Goal: Task Accomplishment & Management: Complete application form

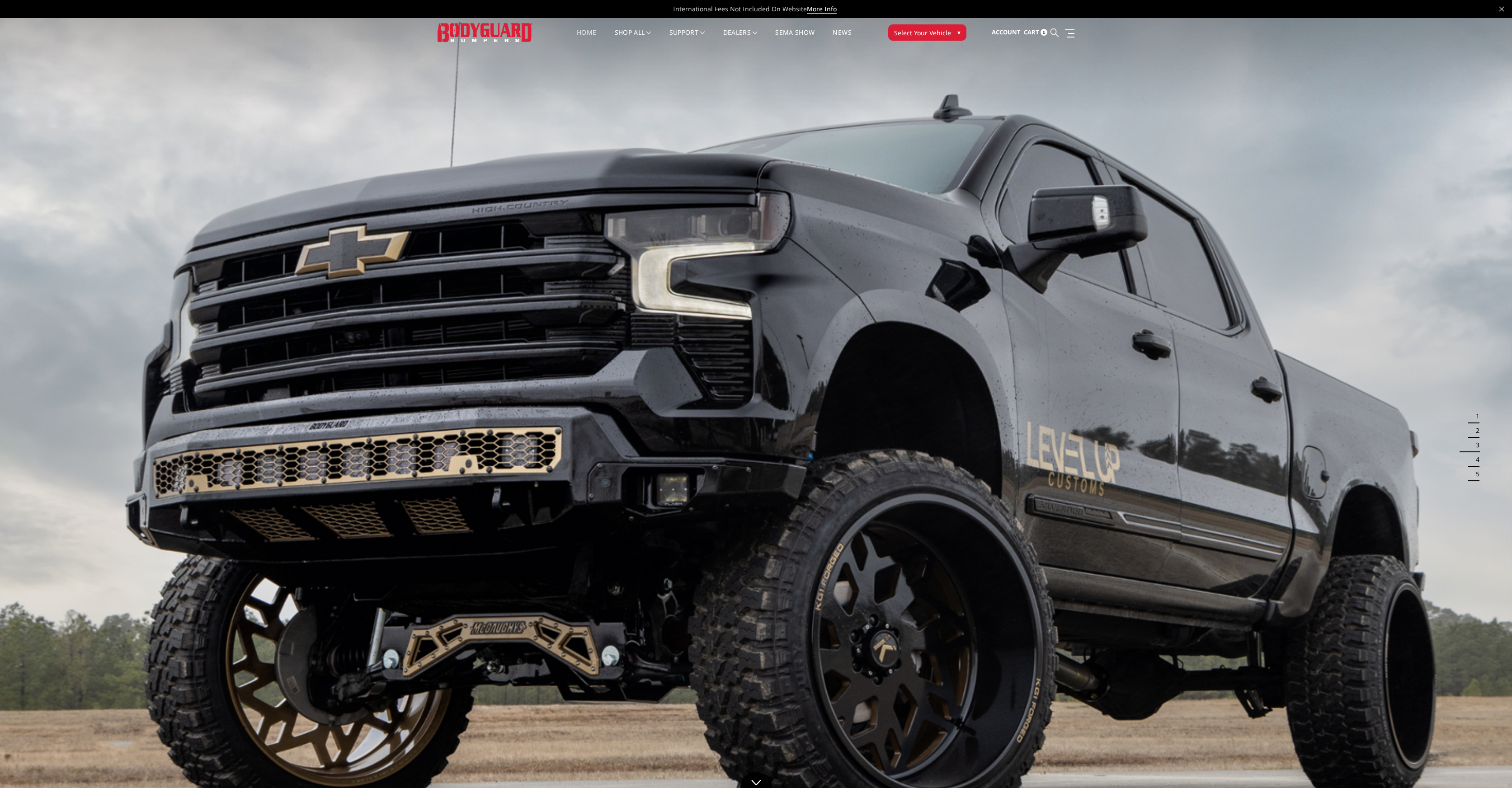
click at [1055, 33] on icon at bounding box center [1055, 32] width 8 height 8
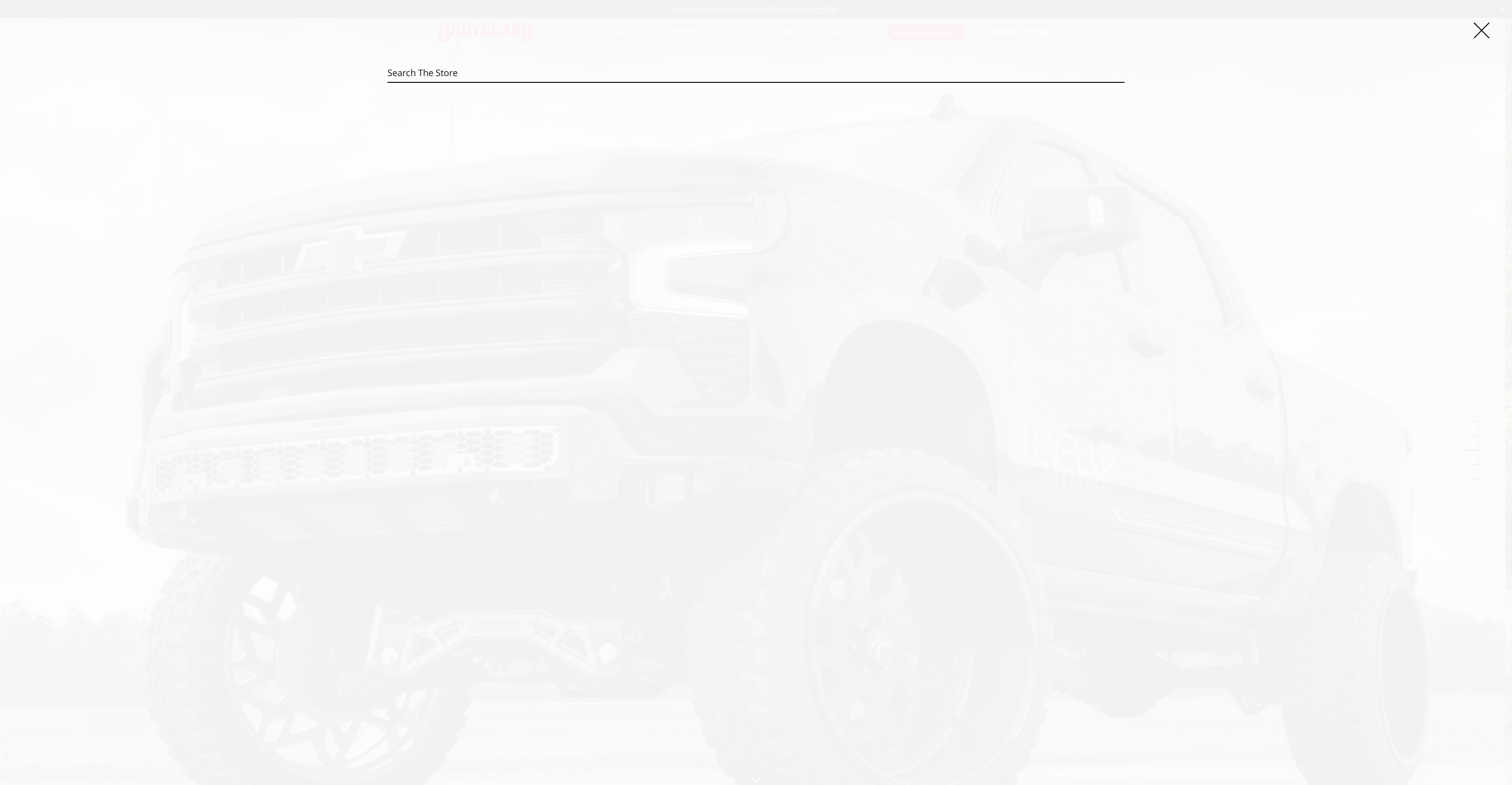
click at [817, 76] on input "Search" at bounding box center [756, 73] width 737 height 18
click at [1486, 30] on icon at bounding box center [1481, 30] width 16 height 16
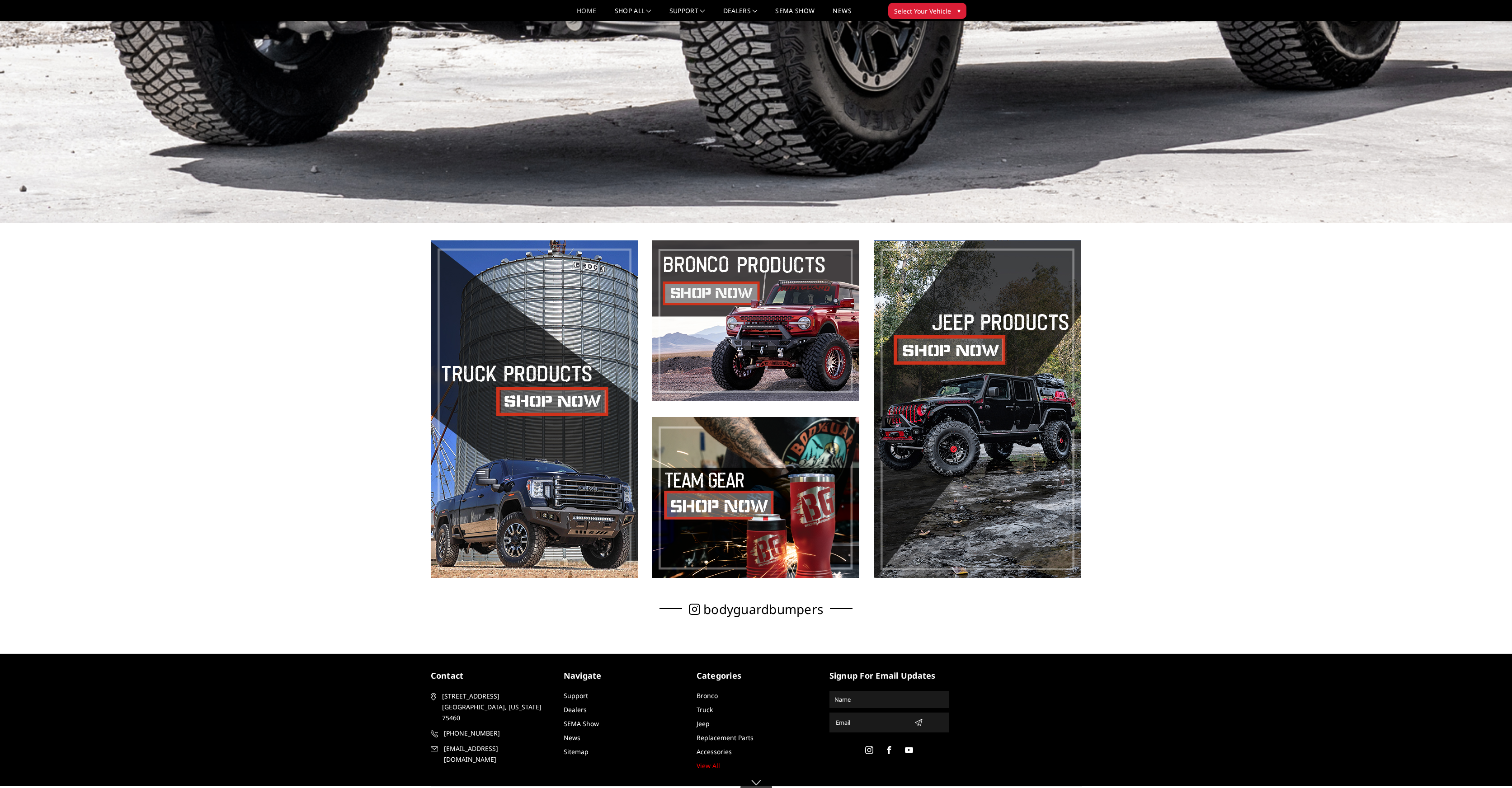
scroll to position [627, 0]
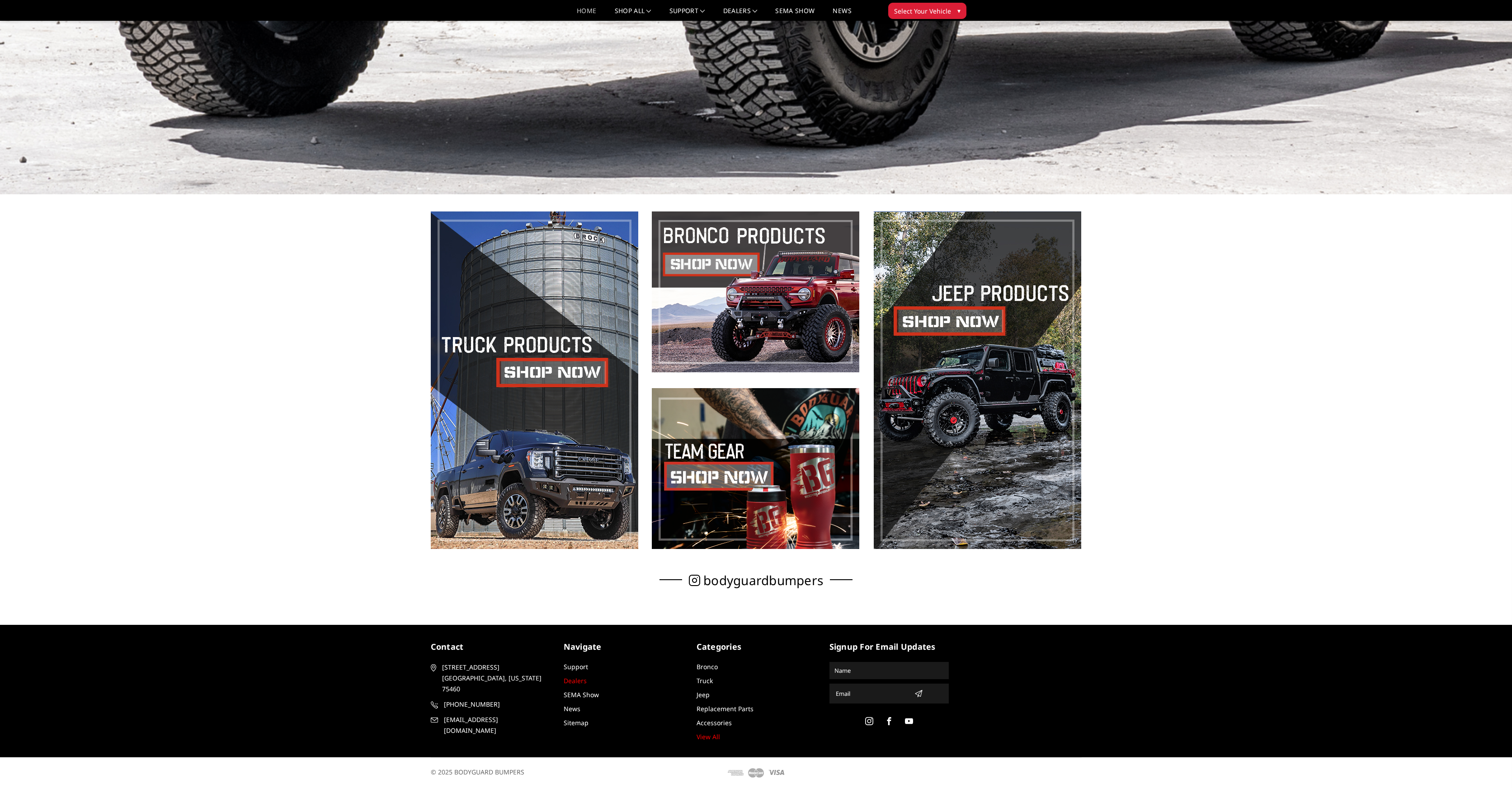
click at [573, 683] on link "Dealers" at bounding box center [575, 681] width 23 height 9
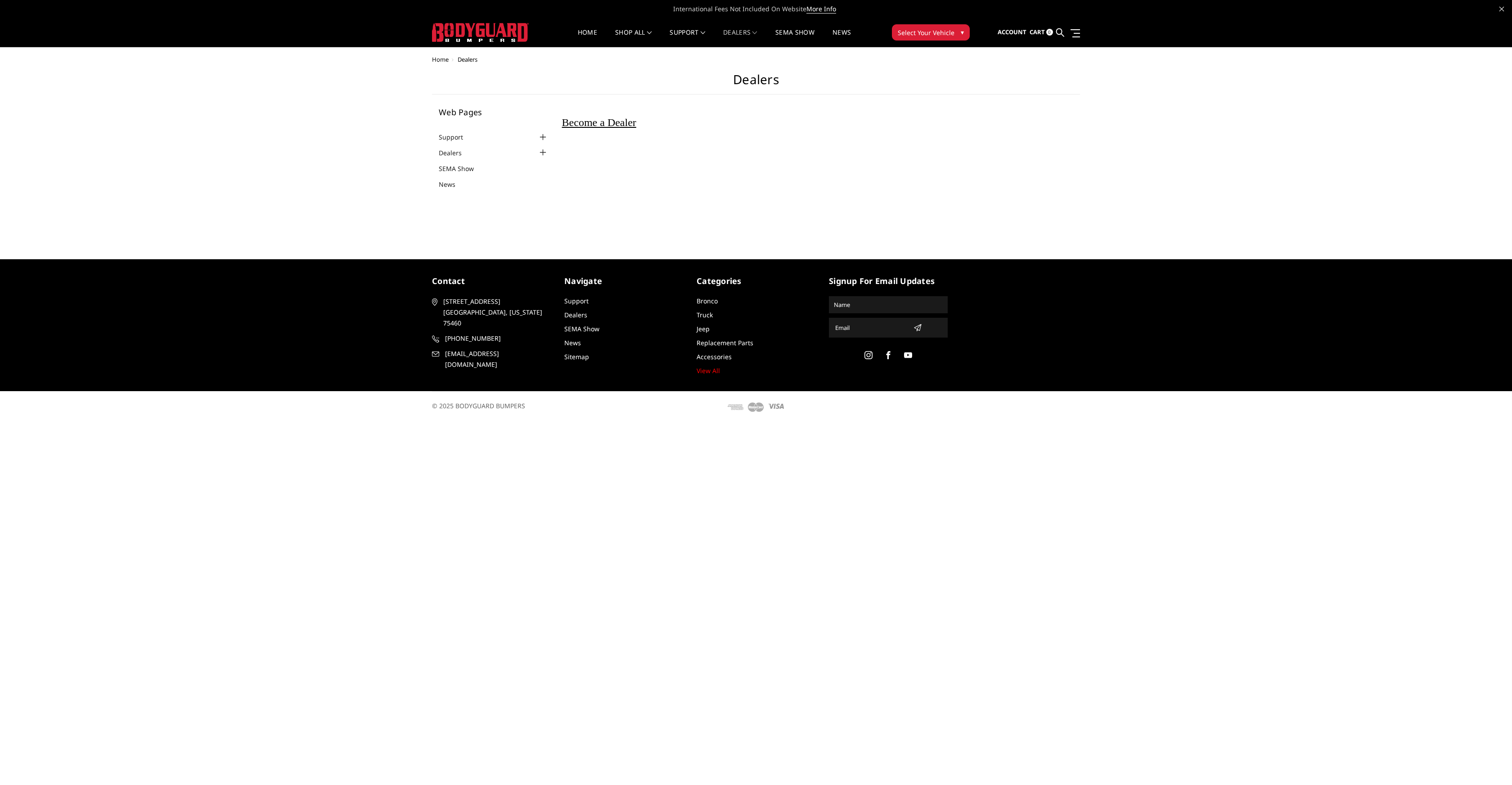
click at [589, 123] on span "Become a Dealer" at bounding box center [599, 123] width 75 height 12
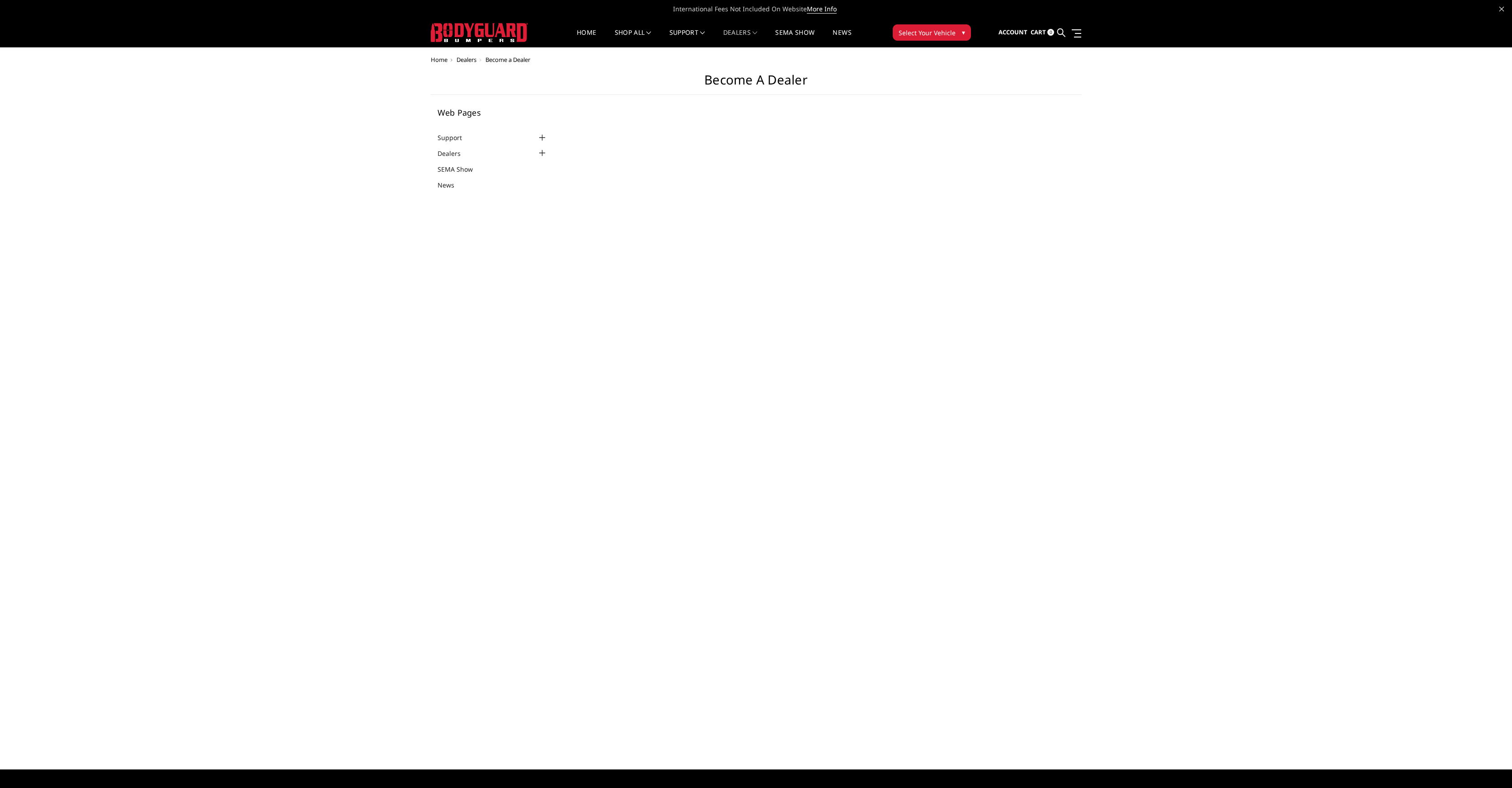
select select "US"
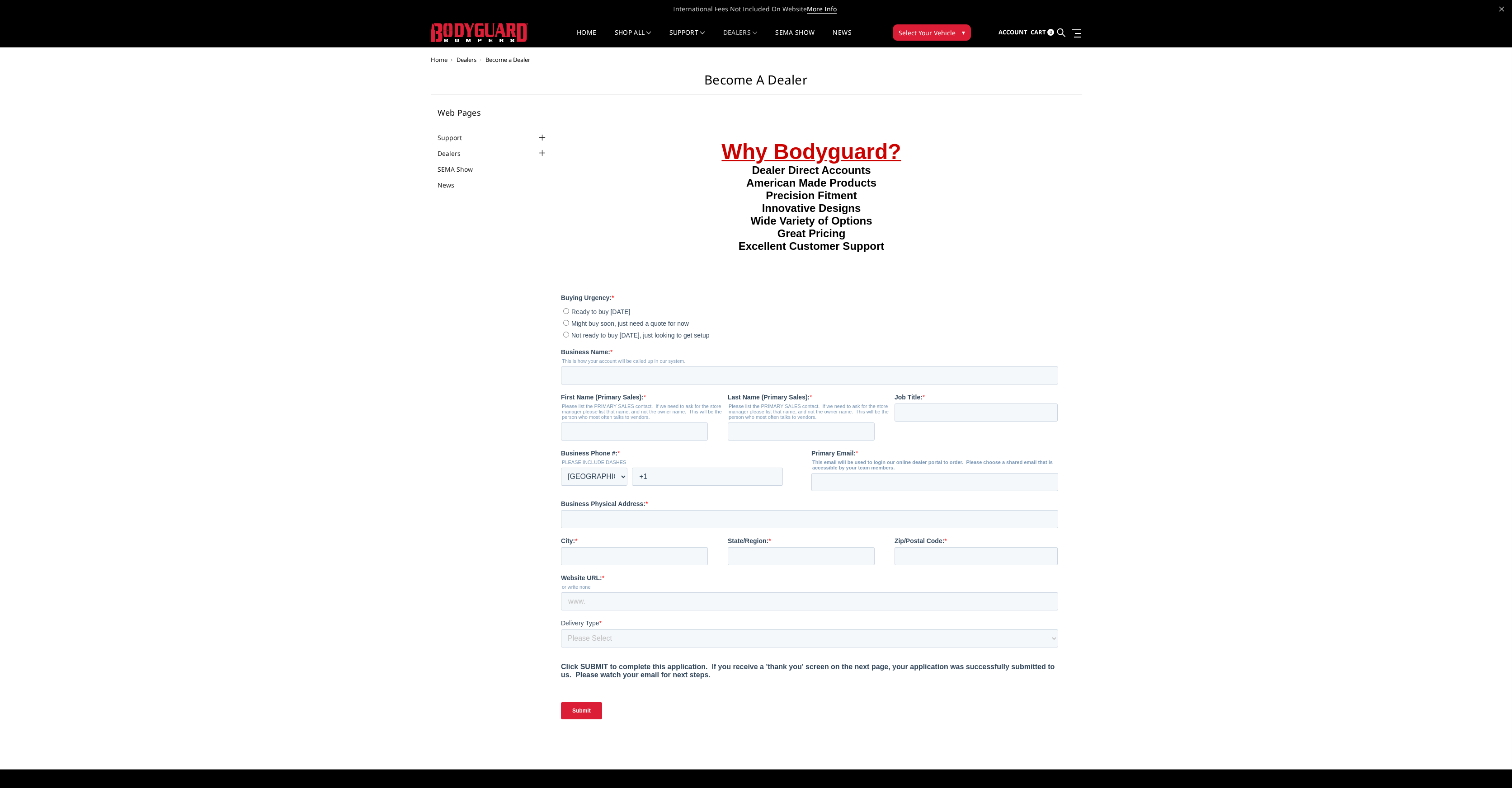
click at [564, 308] on input "Ready to buy [DATE]" at bounding box center [566, 311] width 6 height 6
radio input "true"
click at [604, 372] on input "Business Name: *" at bounding box center [809, 375] width 497 height 18
type input "Maloco LLC"
click at [616, 430] on input "First Name (Primary Sales): *" at bounding box center [634, 431] width 147 height 18
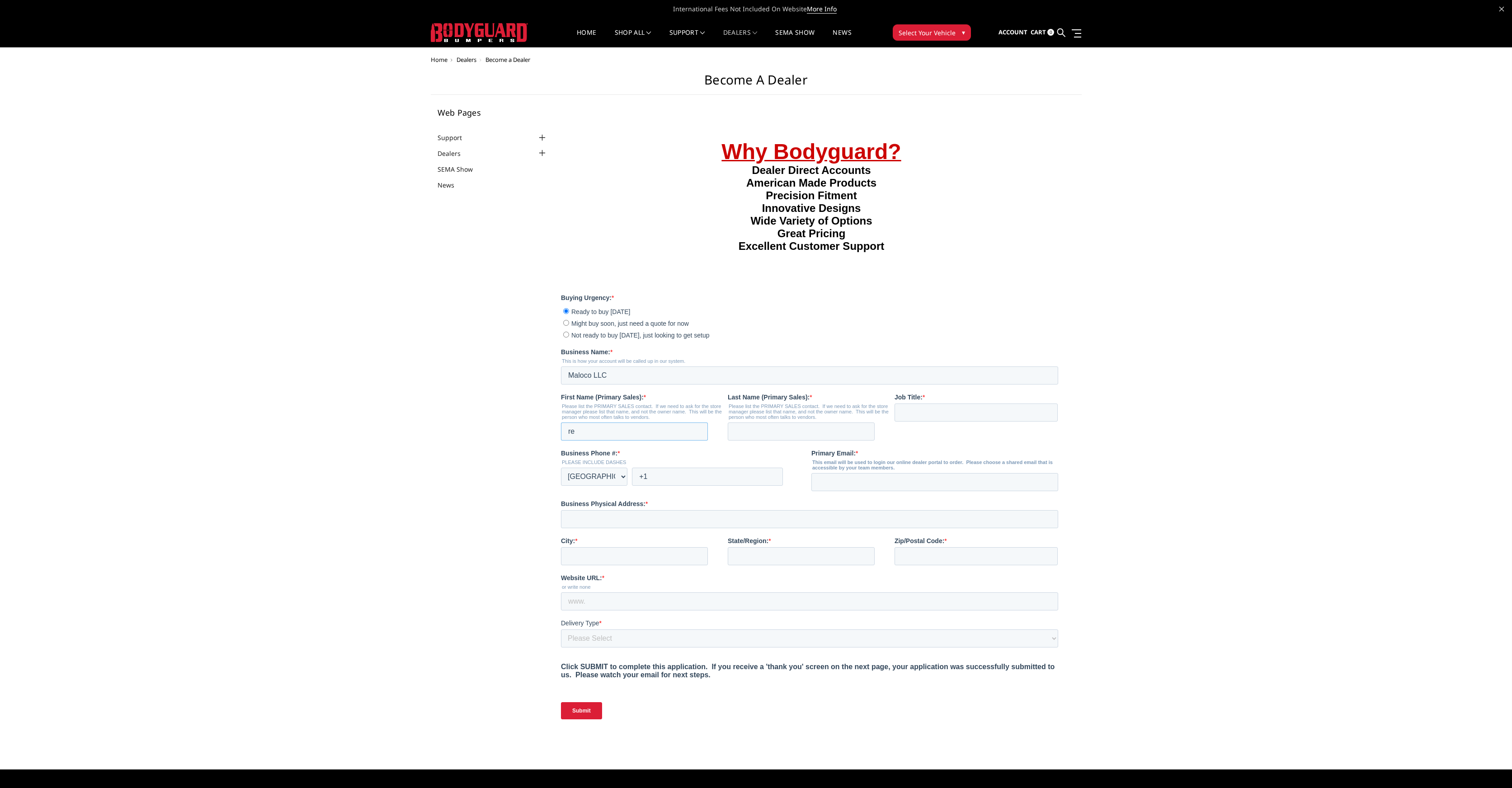
type input "r"
type input "Rey"
type input "Maloco"
type input "Owner"
click at [680, 483] on input "+1" at bounding box center [708, 476] width 151 height 18
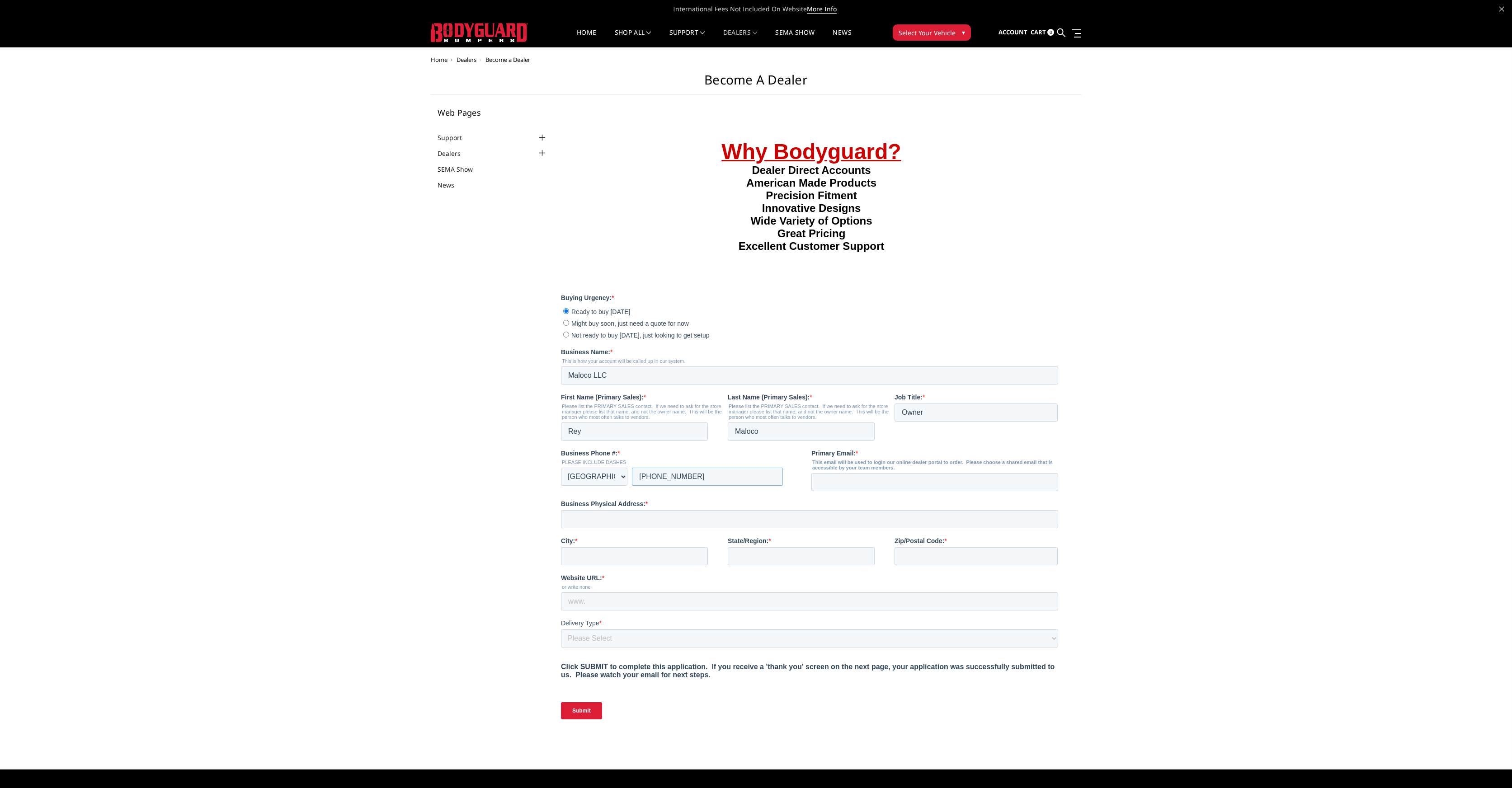
type input "+1 5164181060"
click at [844, 488] on input "Primary Email: *" at bounding box center [935, 482] width 247 height 18
type input "sales@truckbedsupplies.com"
click at [788, 520] on input "Business Physical Address: *" at bounding box center [809, 519] width 497 height 18
type input "29 Tardy LN N"
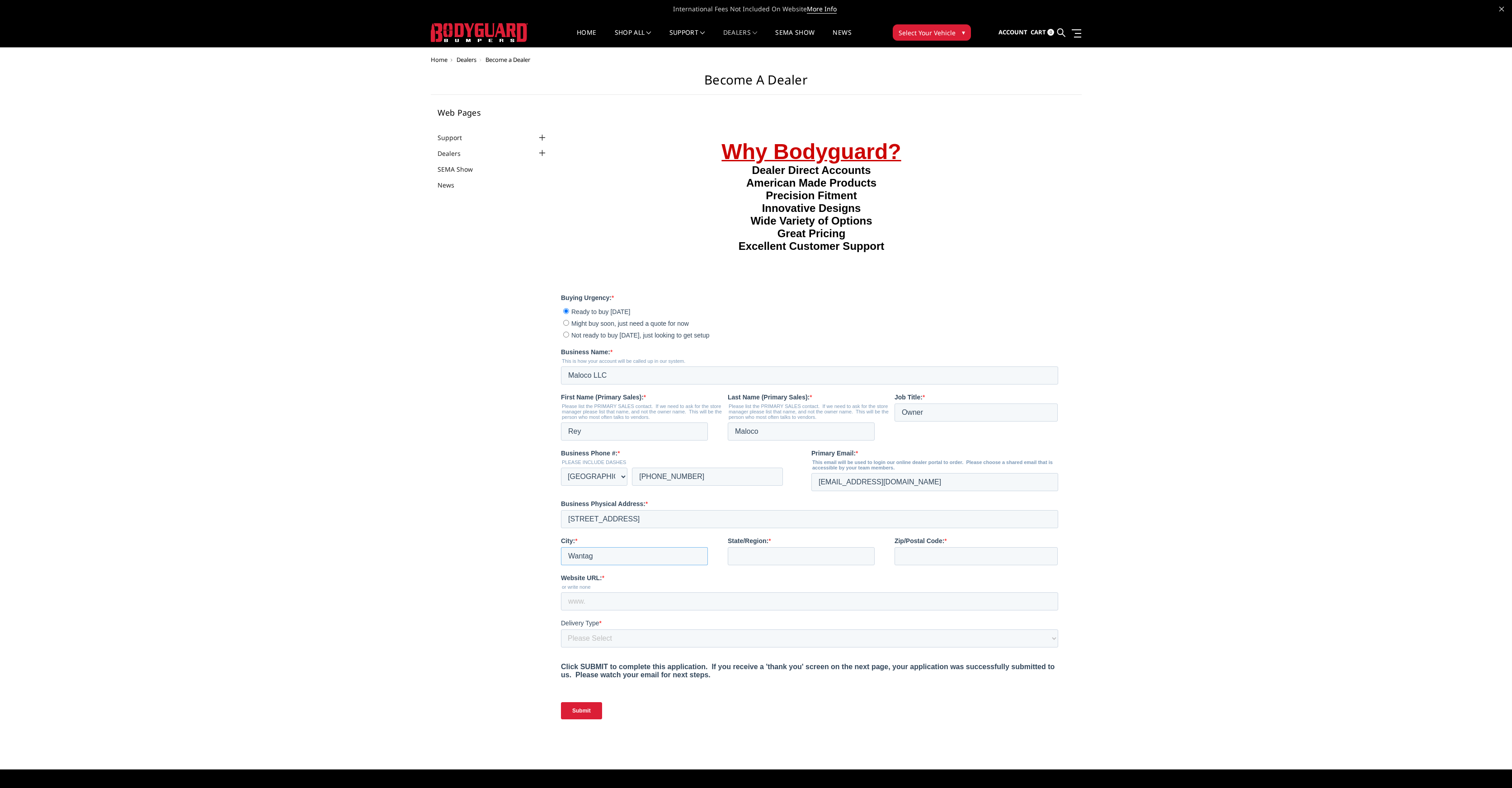
click at [683, 559] on input "Wantag" at bounding box center [634, 556] width 147 height 18
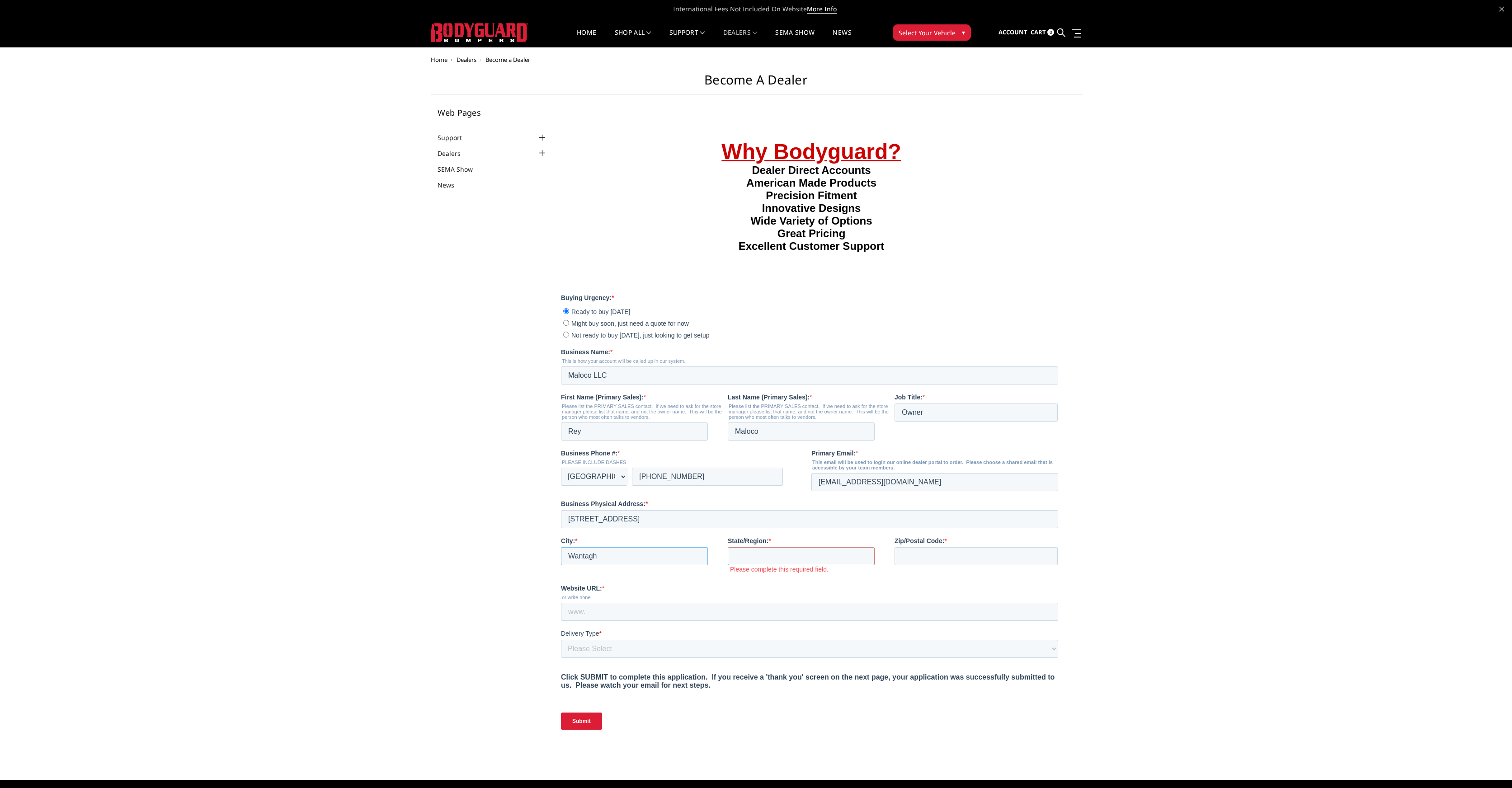
type input "Wantagh"
type input "NY"
type input "11793"
click at [611, 602] on input "Website URL: *" at bounding box center [809, 601] width 497 height 18
click at [632, 609] on input "Website URL: *" at bounding box center [809, 601] width 497 height 18
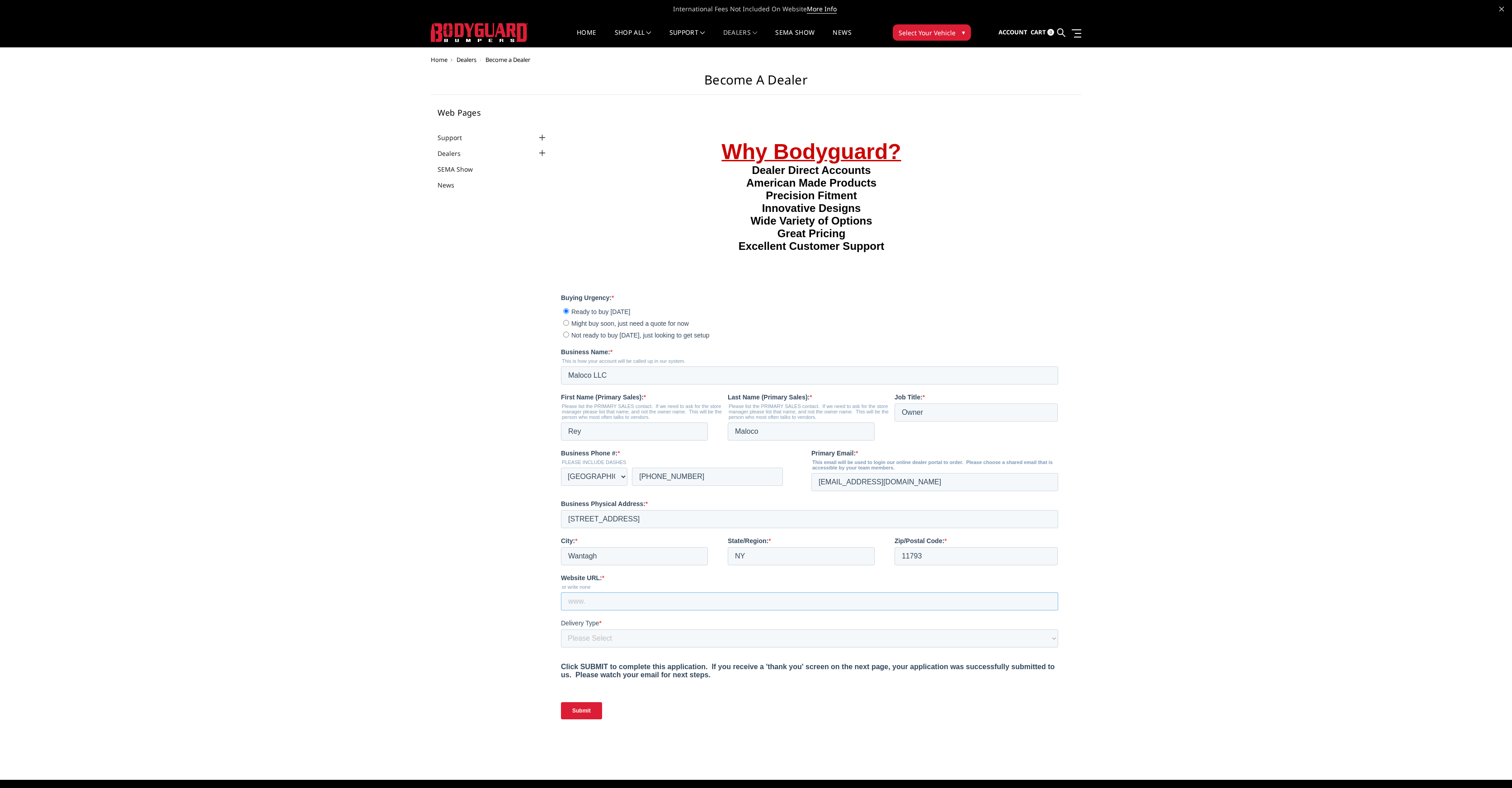
paste input "https://truckbedsupplies.com/"
type input "https://truckbedsupplies.com/"
click at [610, 645] on select "Please Select Yes, I need a liftgate No, I have a forklift and/or dock" at bounding box center [809, 638] width 497 height 18
select select "I need a liftgate"
click at [561, 629] on select "Please Select Yes, I need a liftgate No, I have a forklift and/or dock" at bounding box center [809, 638] width 497 height 18
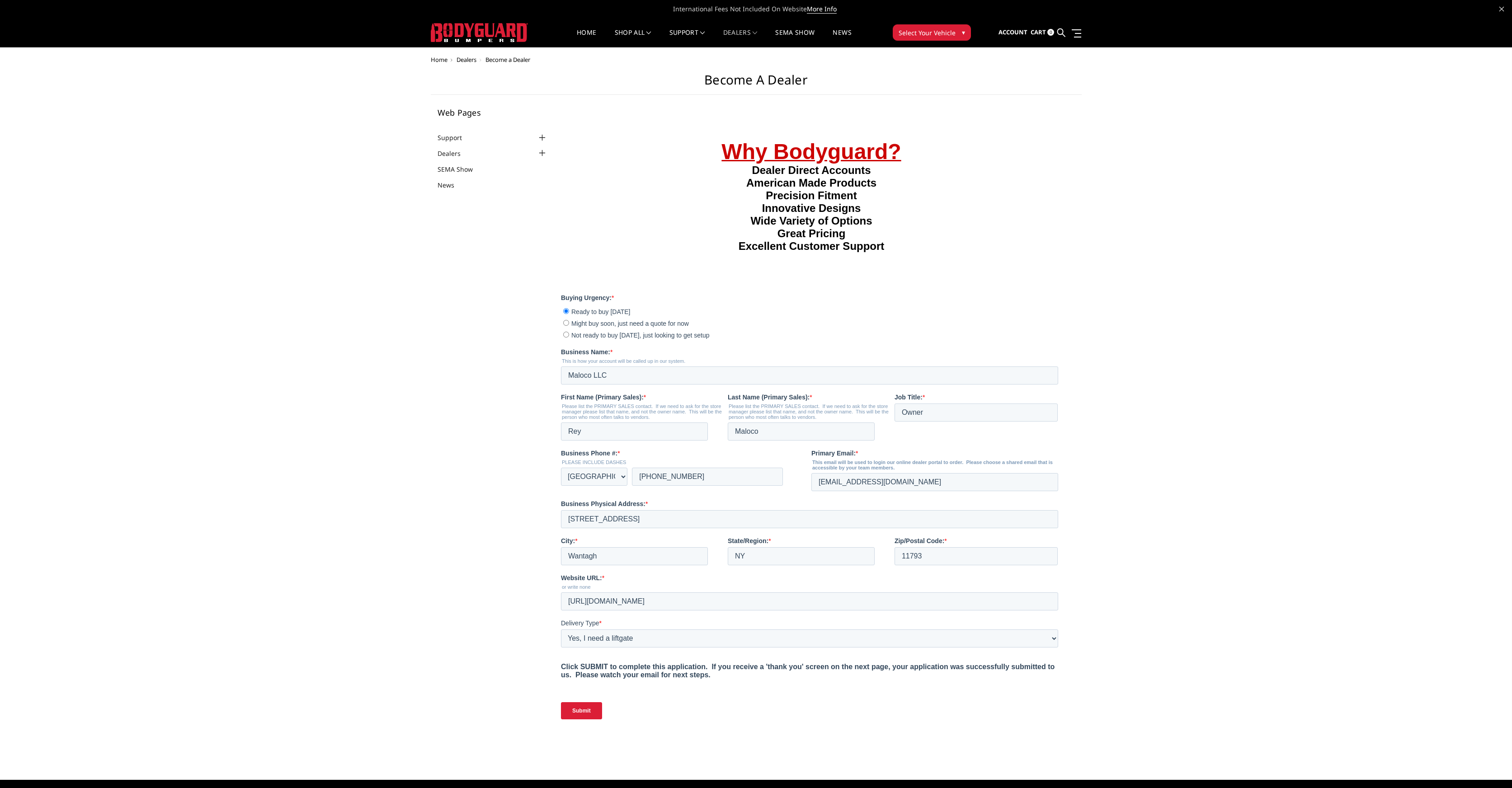
click at [573, 716] on input "Submit" at bounding box center [581, 710] width 41 height 17
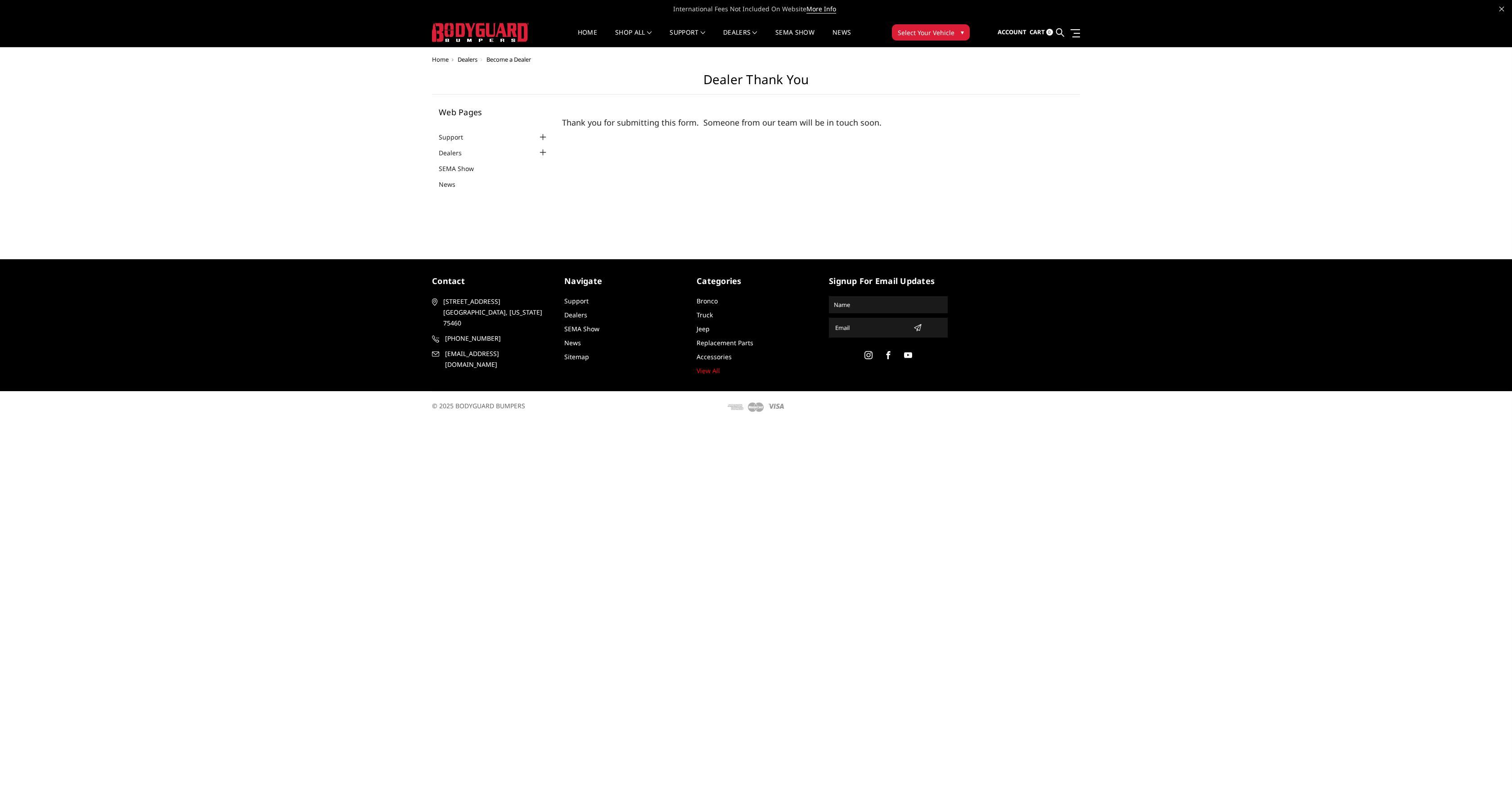
click at [528, 152] on li "Dealers Become a Dealer" at bounding box center [494, 153] width 110 height 11
click at [544, 152] on div at bounding box center [543, 153] width 11 height 11
click at [543, 134] on div at bounding box center [543, 137] width 11 height 11
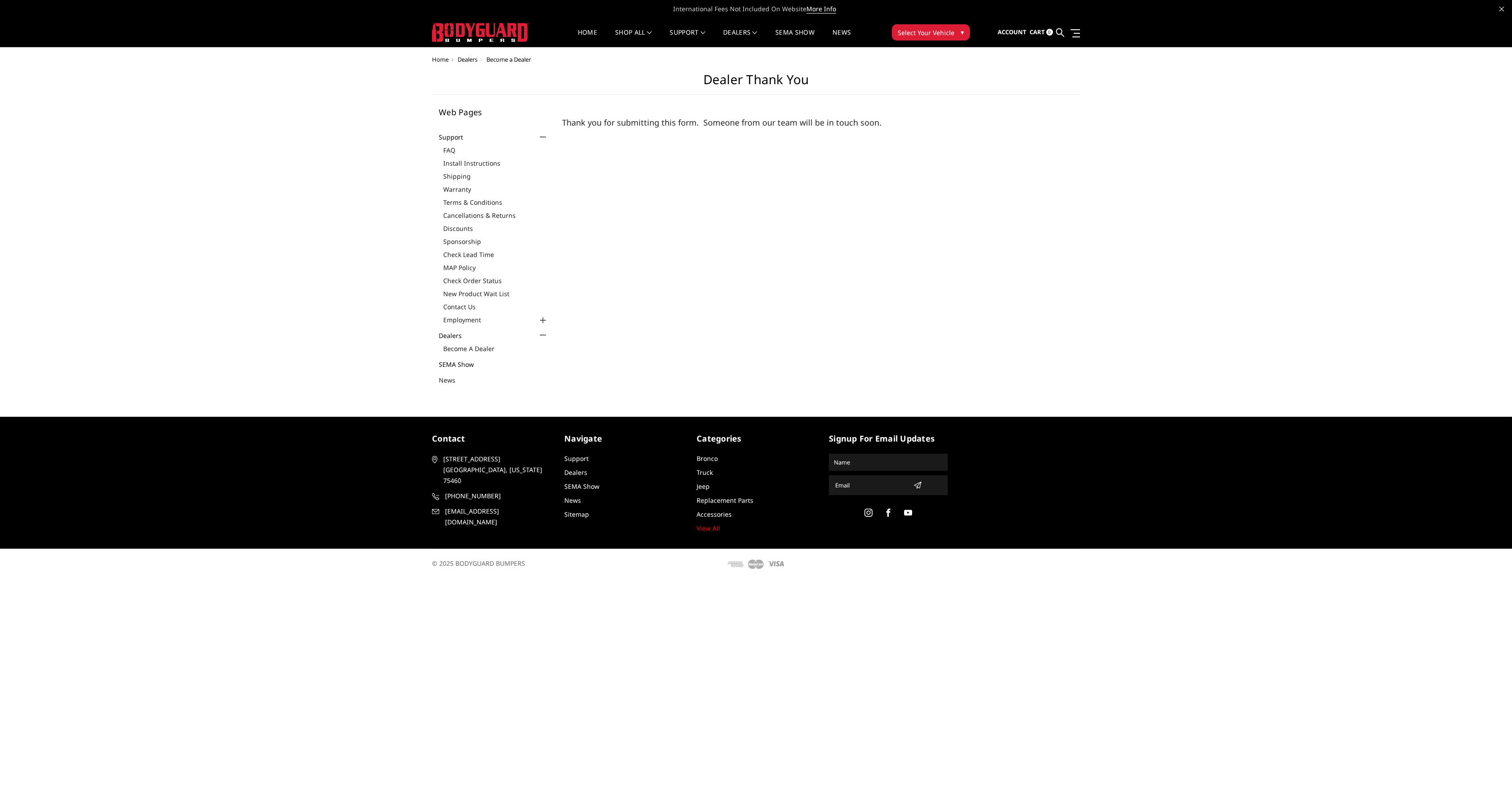
click at [469, 365] on link "SEMA Show" at bounding box center [462, 365] width 46 height 9
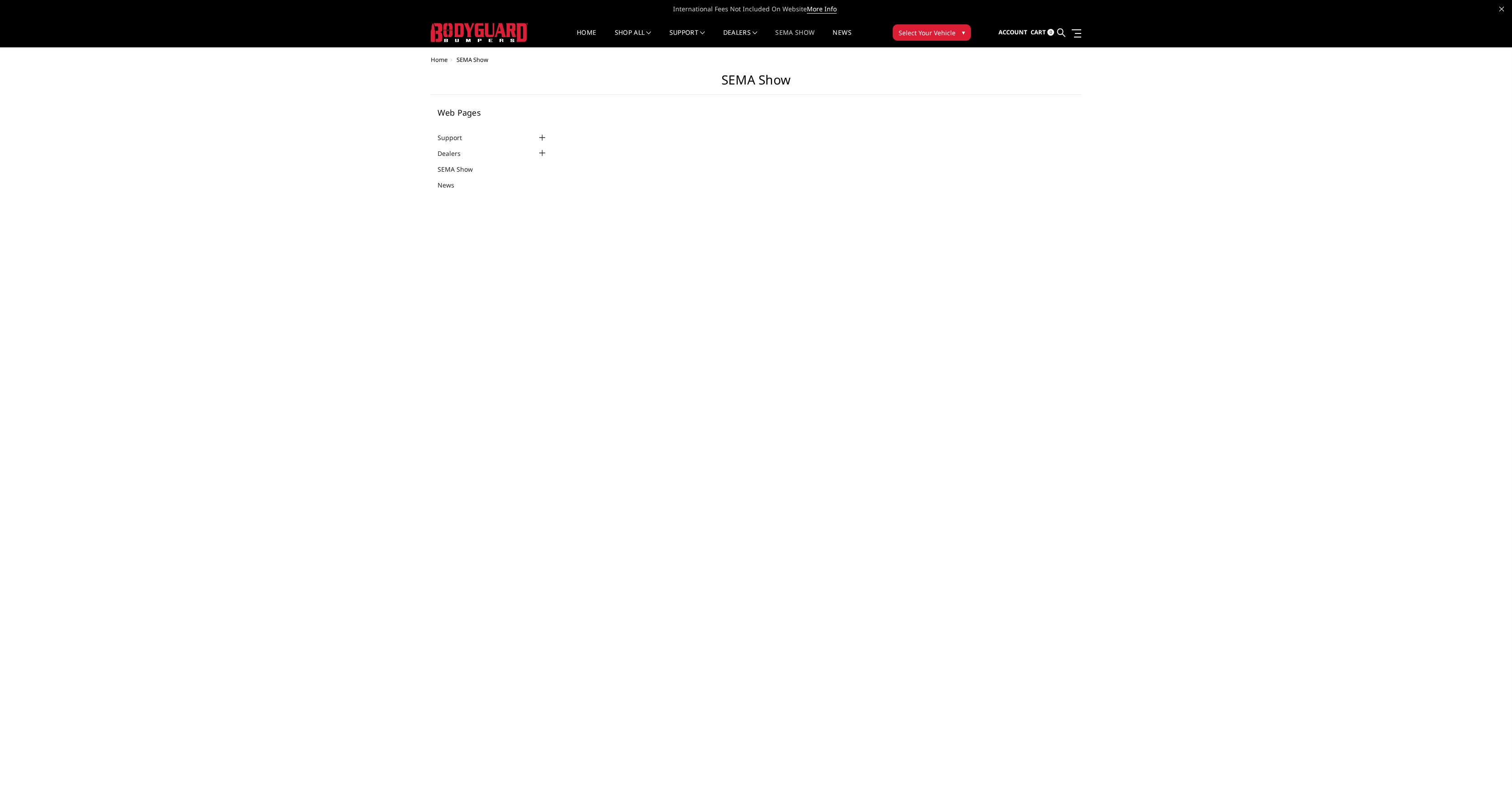
select select "US"
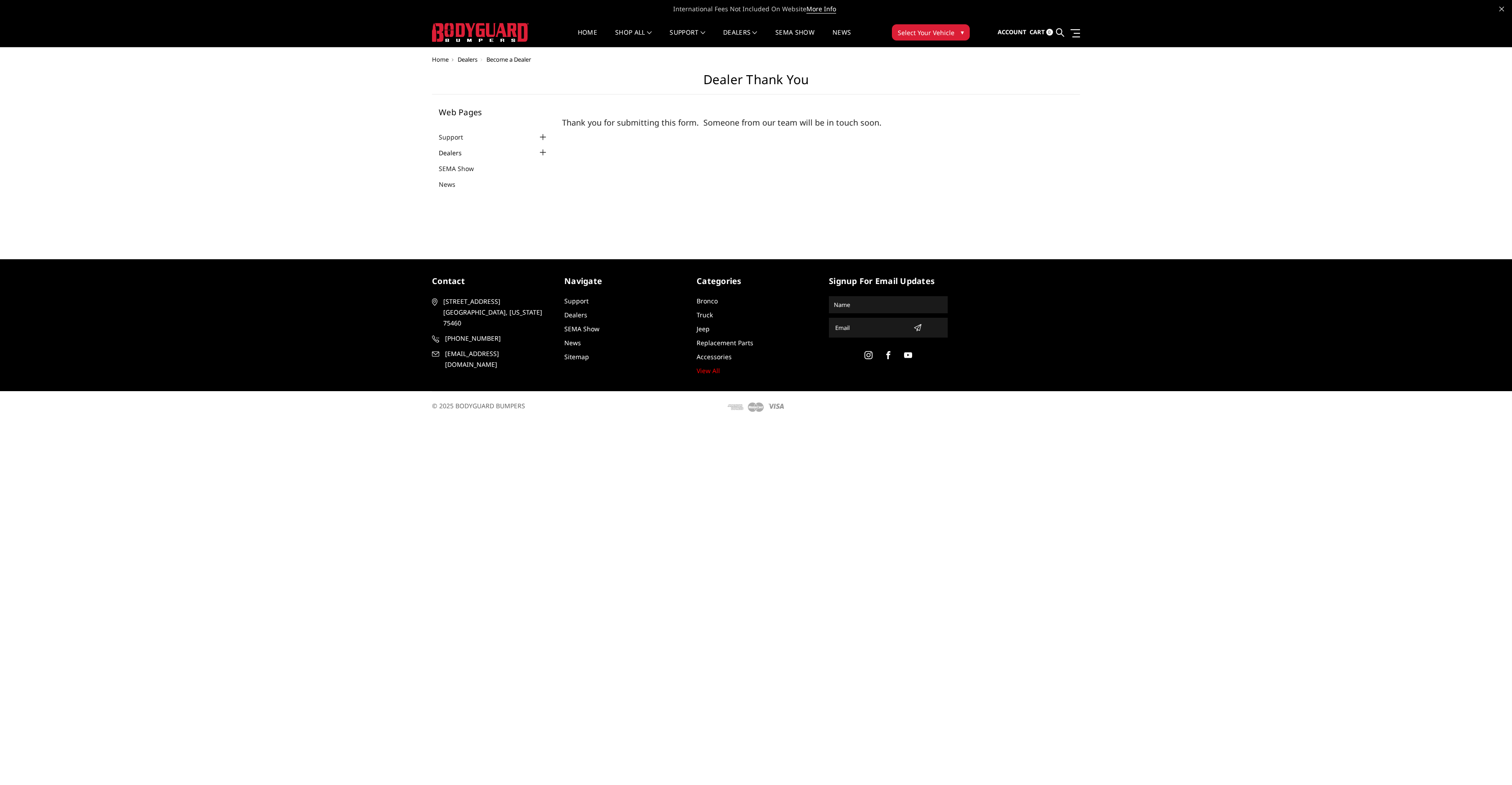
click at [452, 154] on link "Dealers" at bounding box center [456, 153] width 34 height 9
click at [1061, 36] on link at bounding box center [1060, 32] width 8 height 28
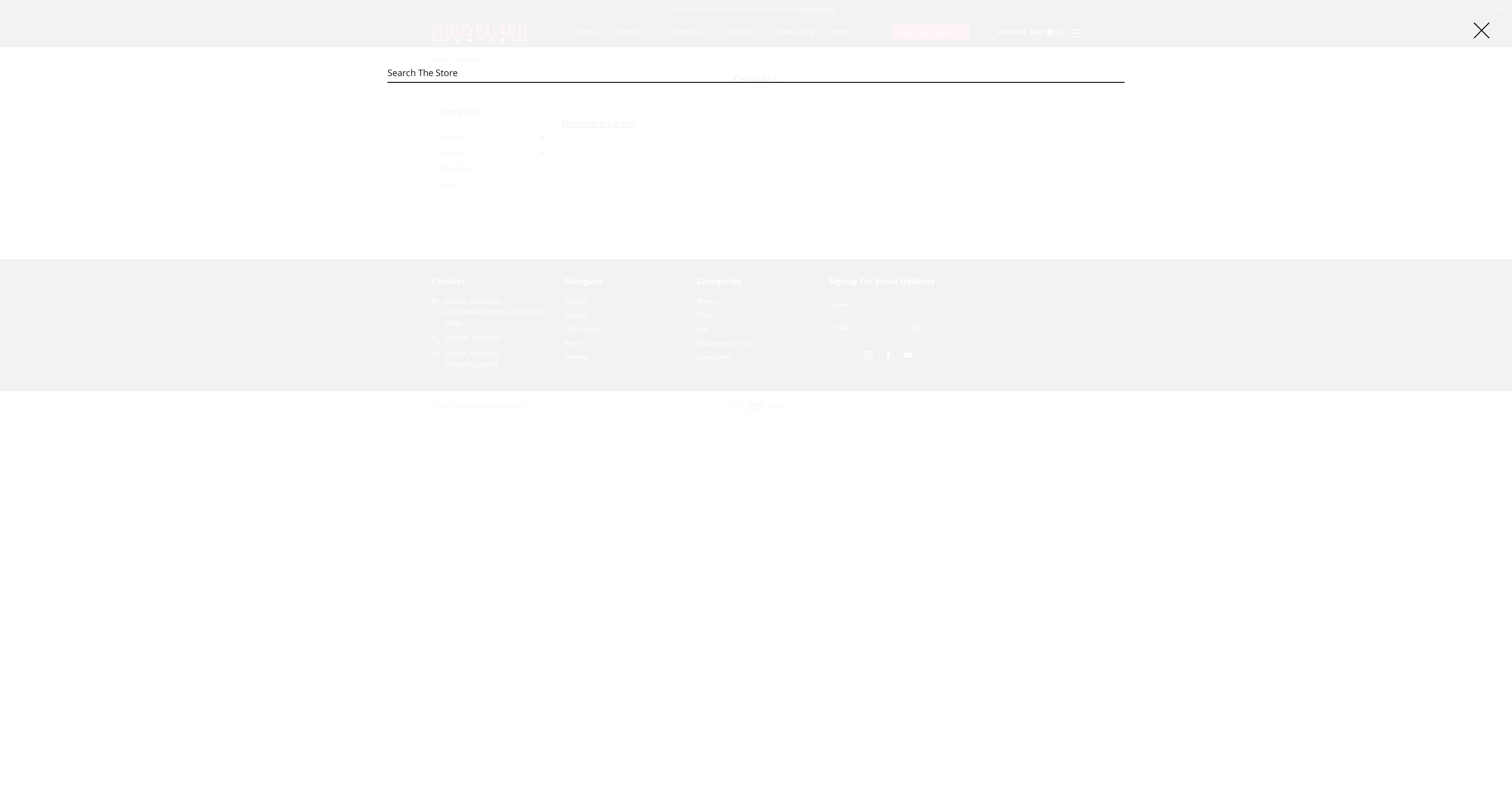
click at [967, 72] on input "Search" at bounding box center [756, 73] width 737 height 18
click at [1482, 32] on icon at bounding box center [1481, 30] width 16 height 16
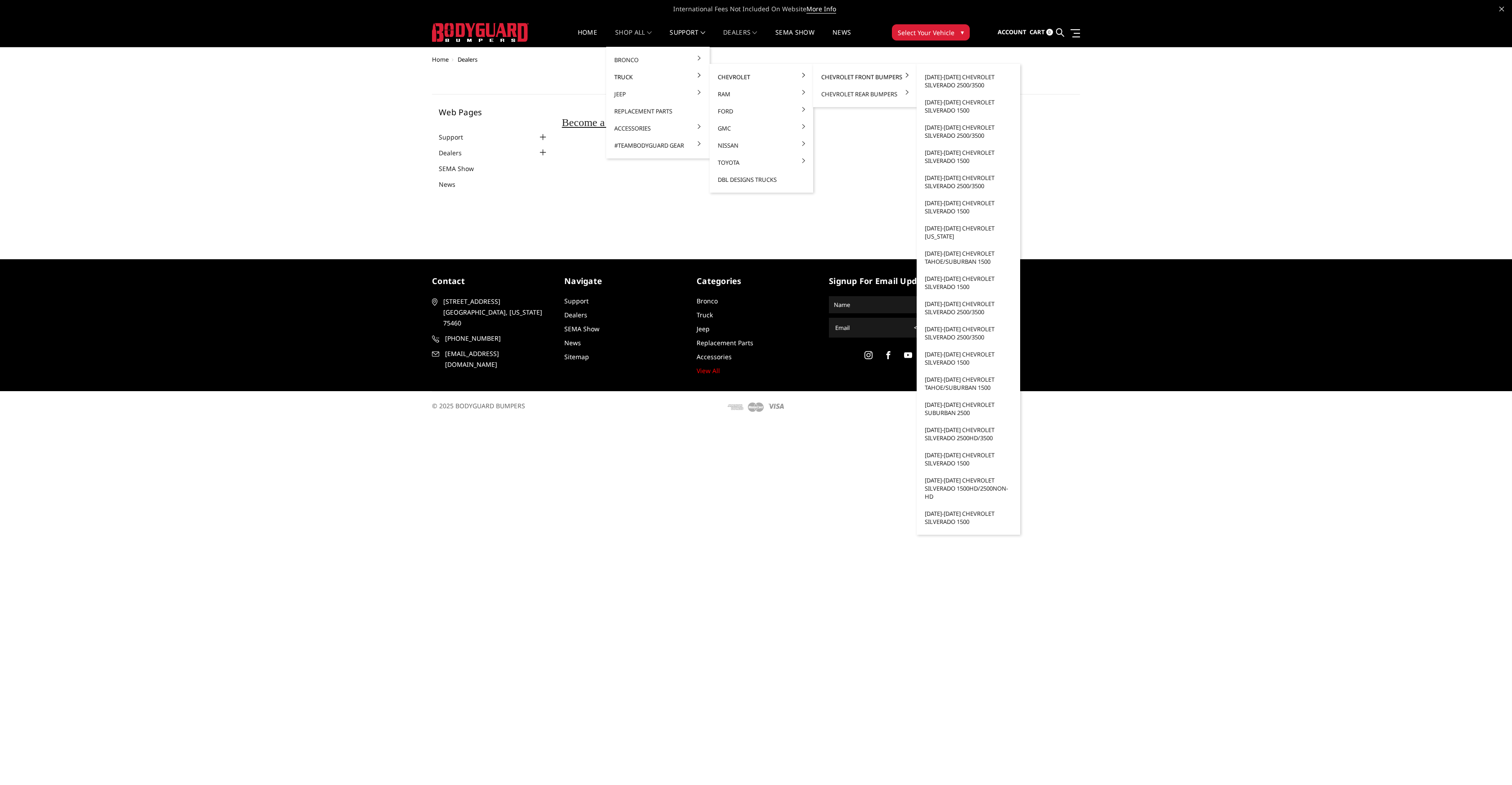
click at [834, 75] on link "Chevrolet Front Bumpers" at bounding box center [865, 77] width 96 height 17
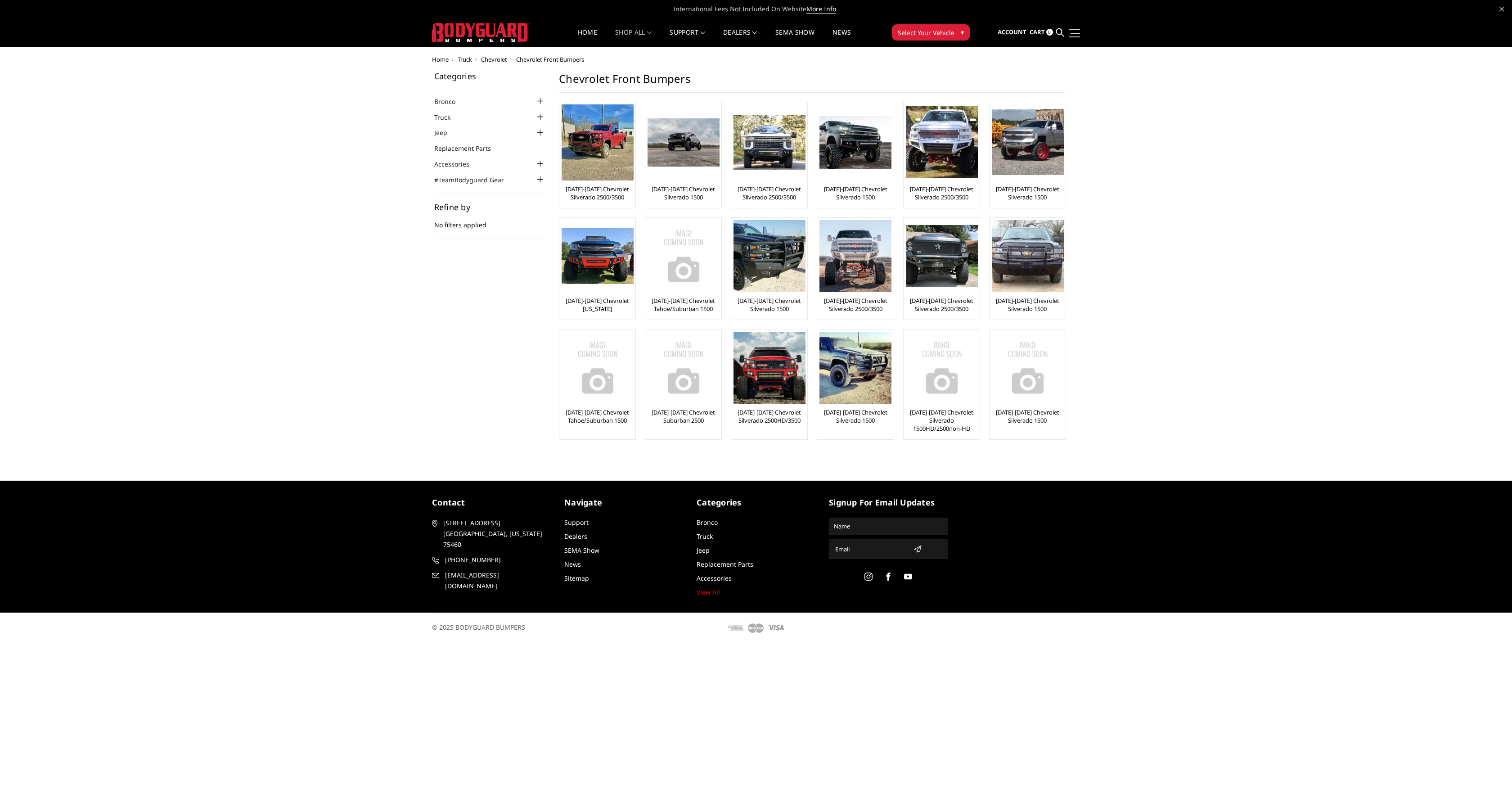
click at [1078, 34] on link at bounding box center [1074, 33] width 12 height 9
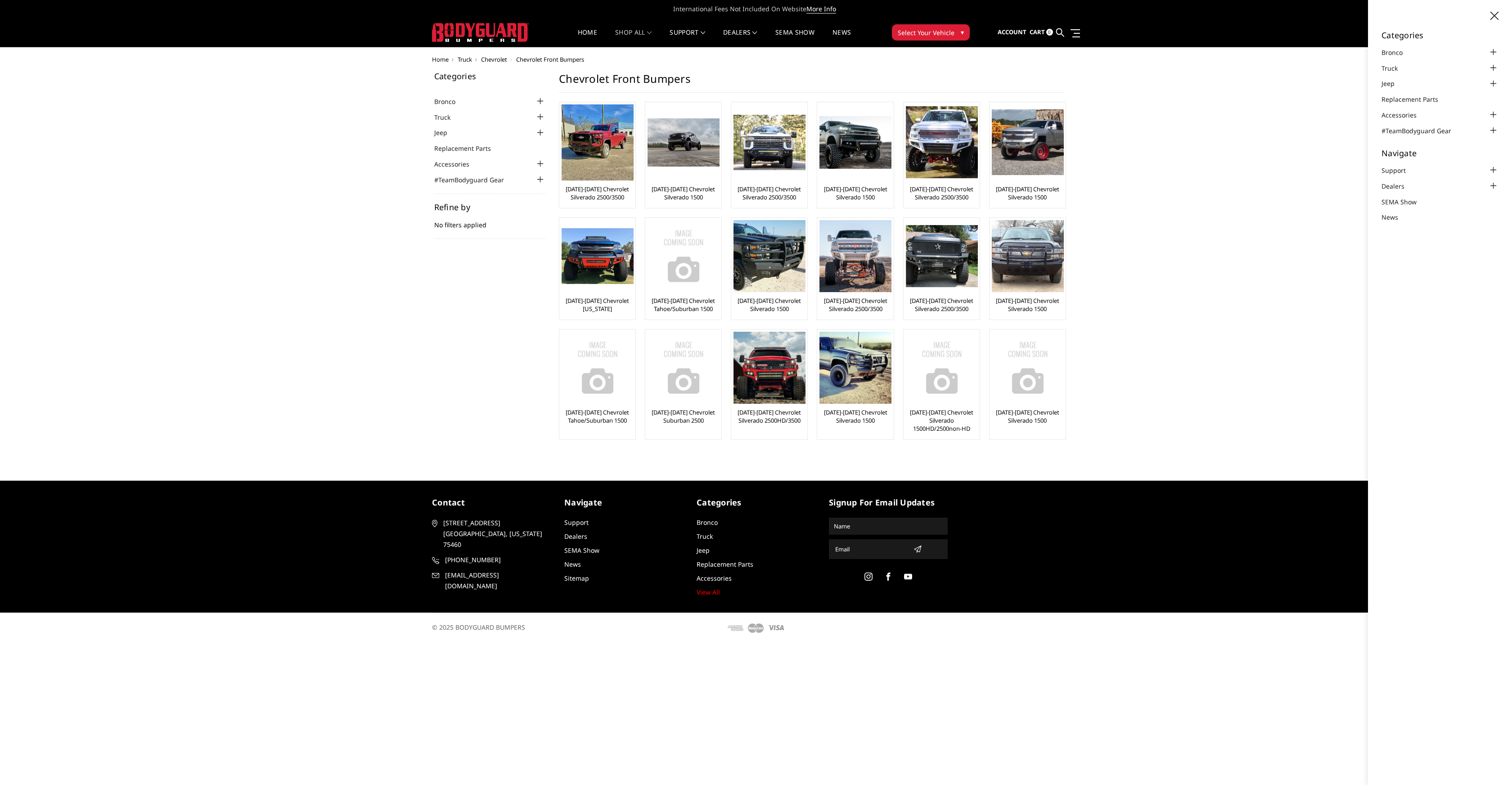
click at [1211, 147] on div "Home Truck Chevrolet Chevrolet Front Bumpers Categories Bronco 2021-2025 Bronco…" at bounding box center [756, 257] width 1512 height 402
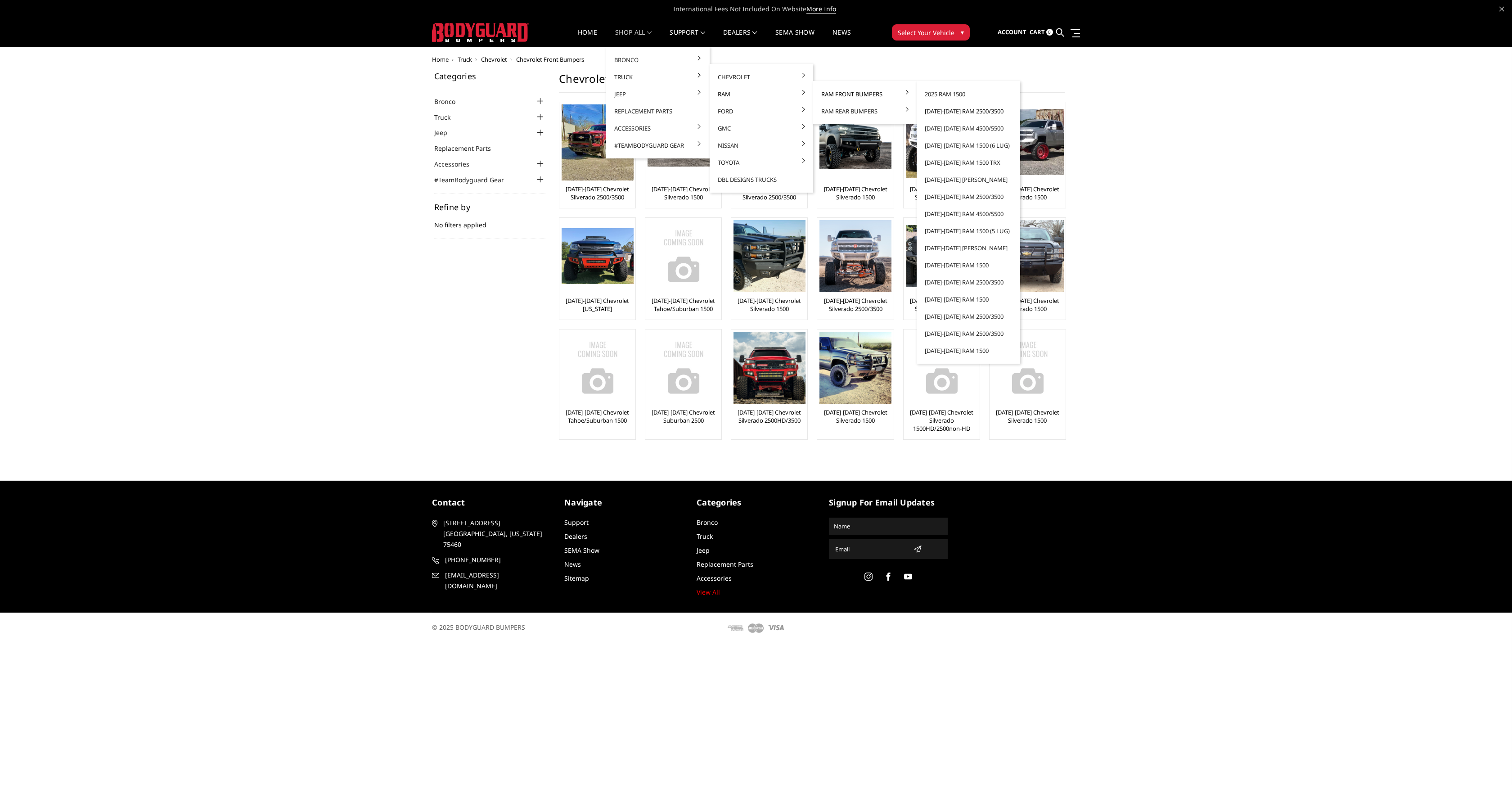
click at [946, 113] on link "[DATE]-[DATE] Ram 2500/3500" at bounding box center [968, 111] width 96 height 17
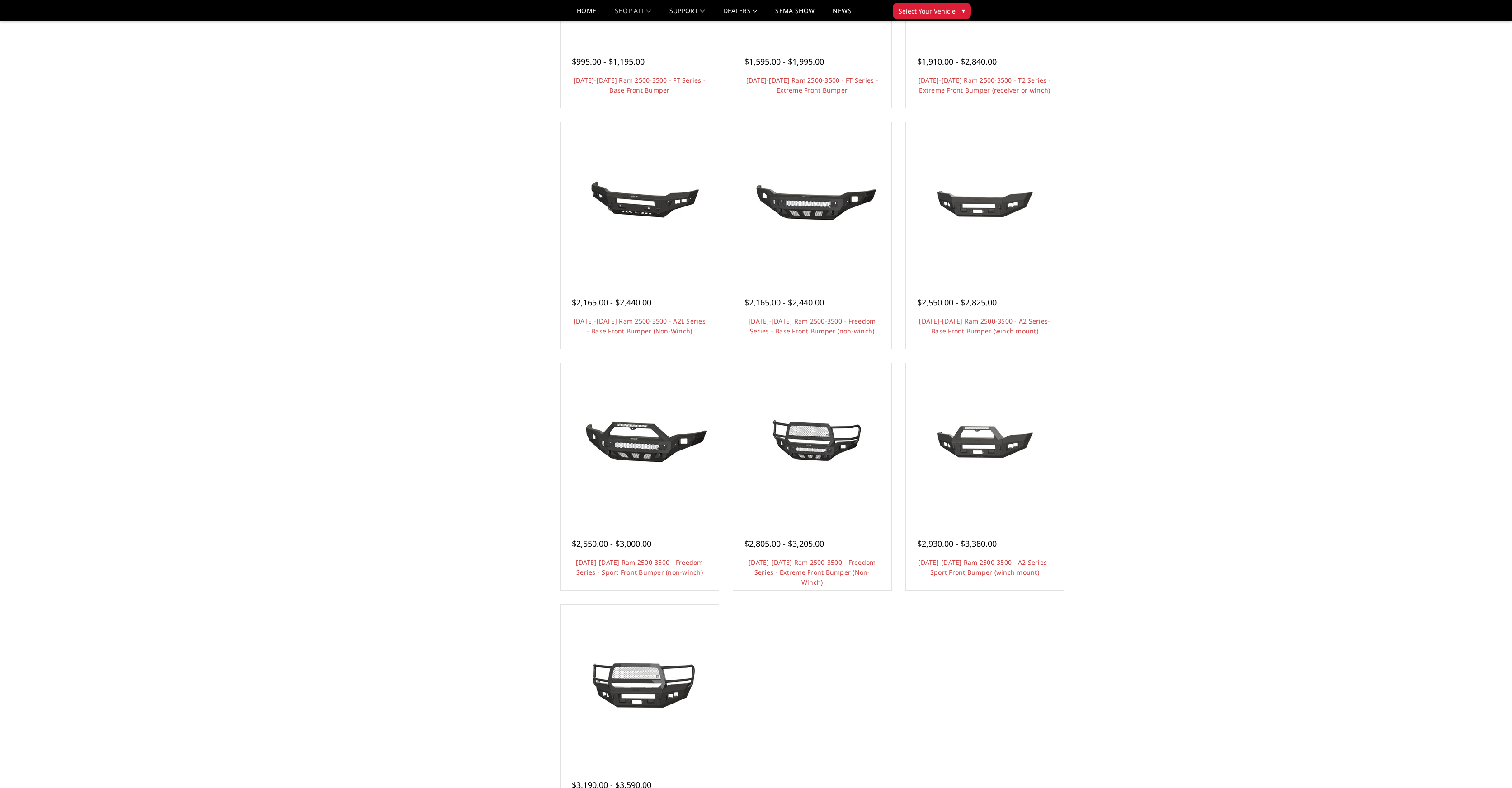
scroll to position [29, 0]
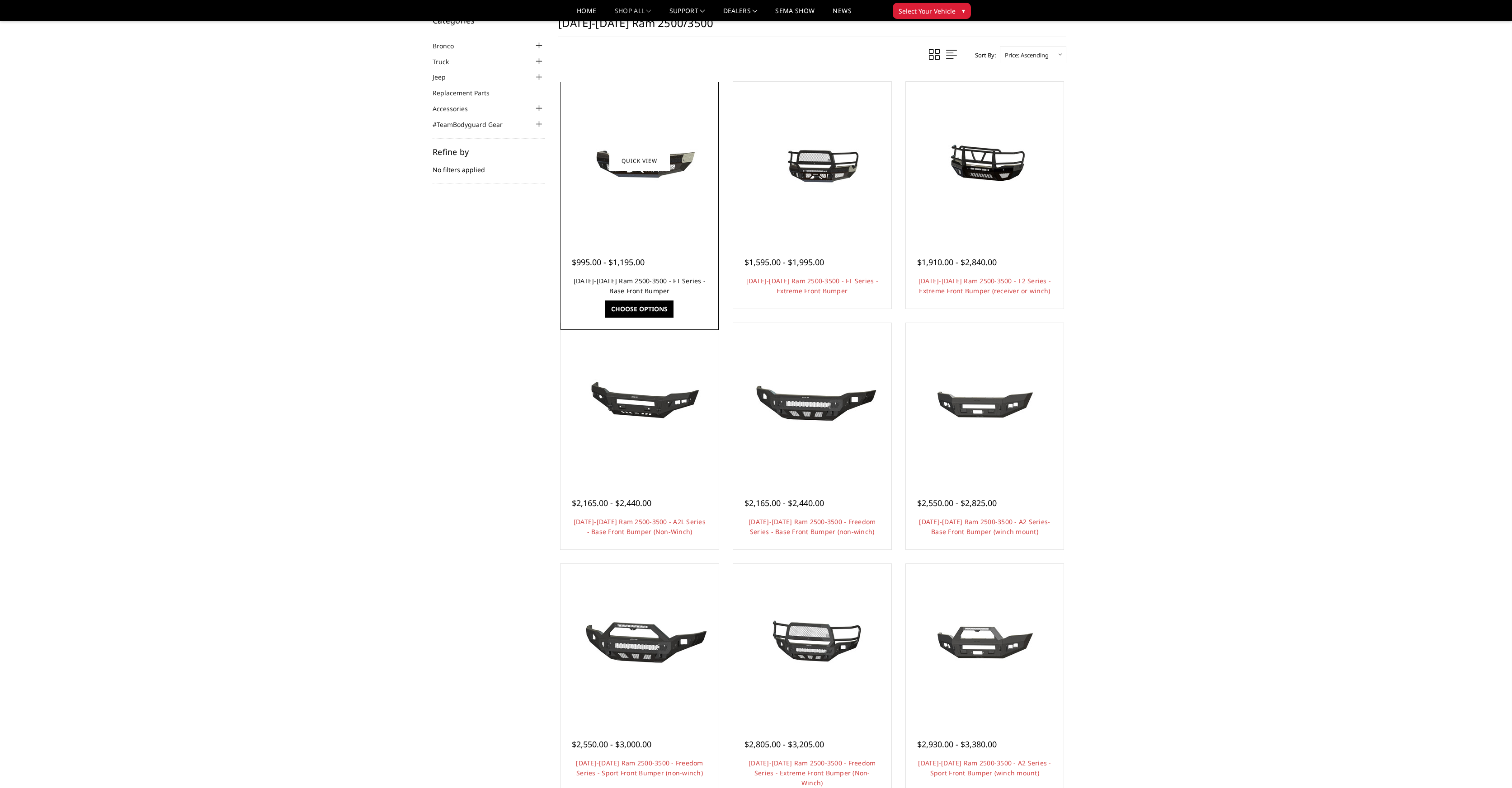
click at [689, 282] on link "2019-2025 Ram 2500-3500 - FT Series - Base Front Bumper" at bounding box center [640, 285] width 132 height 18
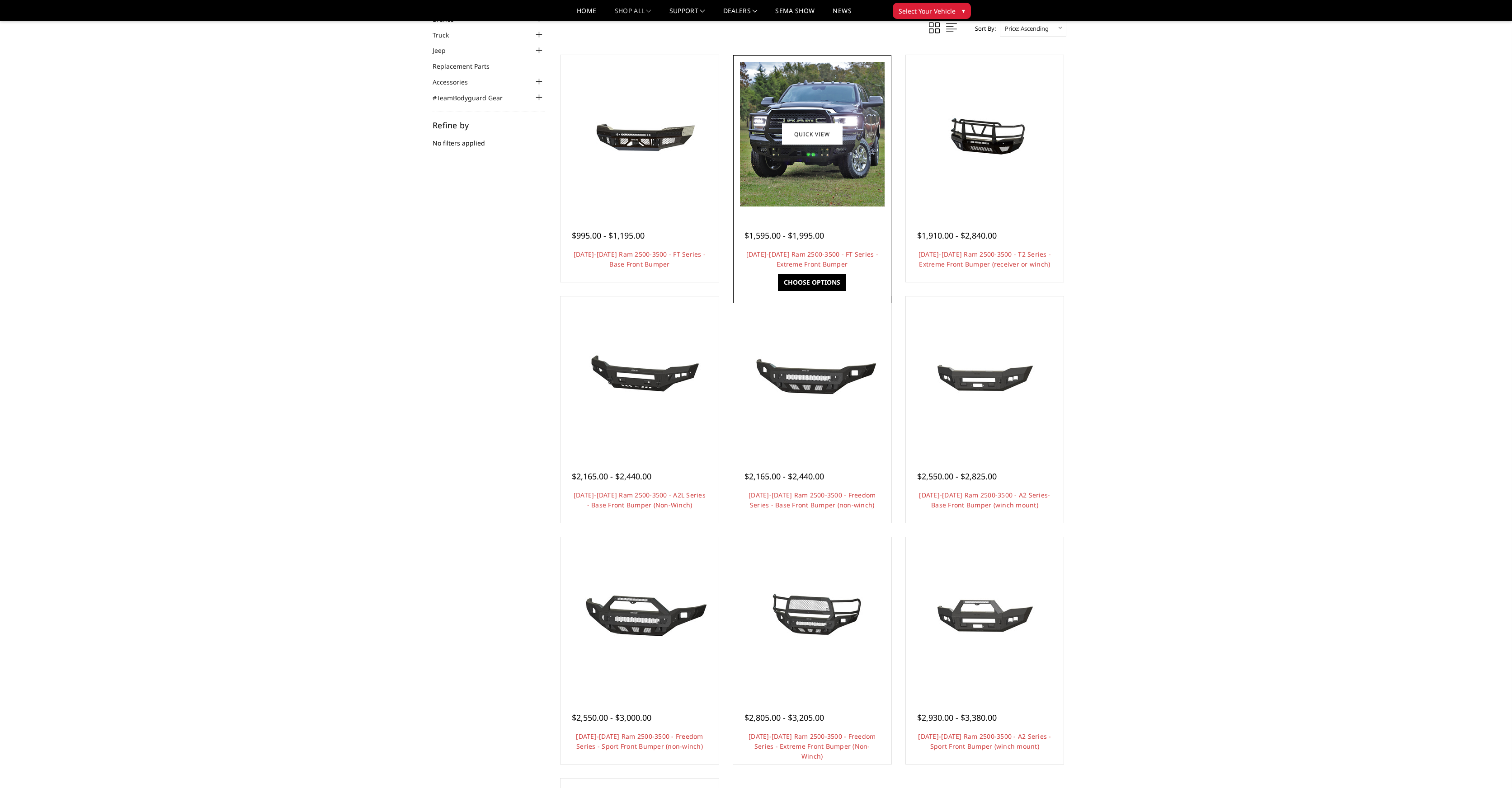
scroll to position [29, 0]
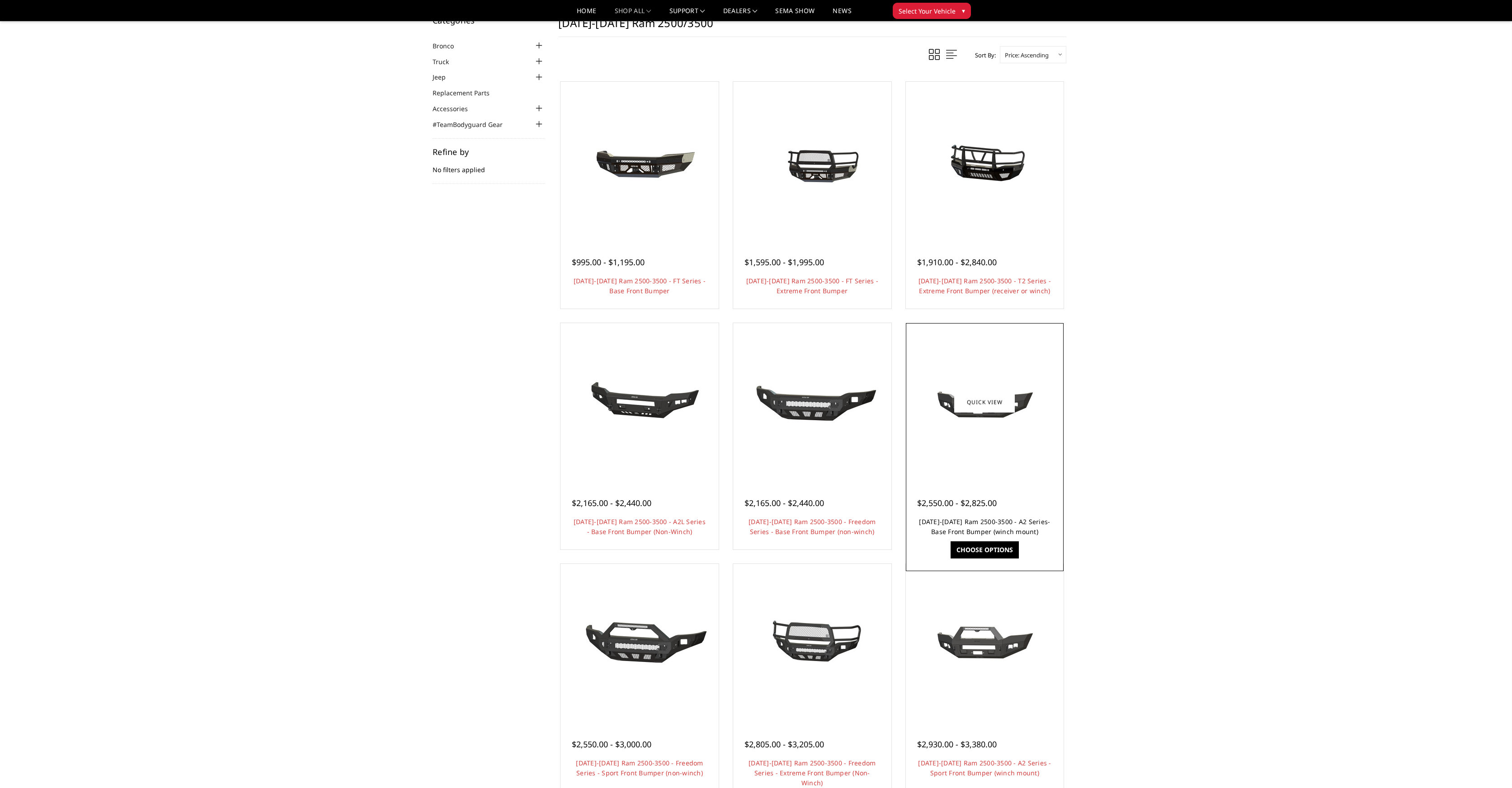
click at [954, 526] on link "[DATE]-[DATE] Ram 2500-3500 - A2 Series- Base Front Bumper (winch mount)" at bounding box center [985, 526] width 131 height 18
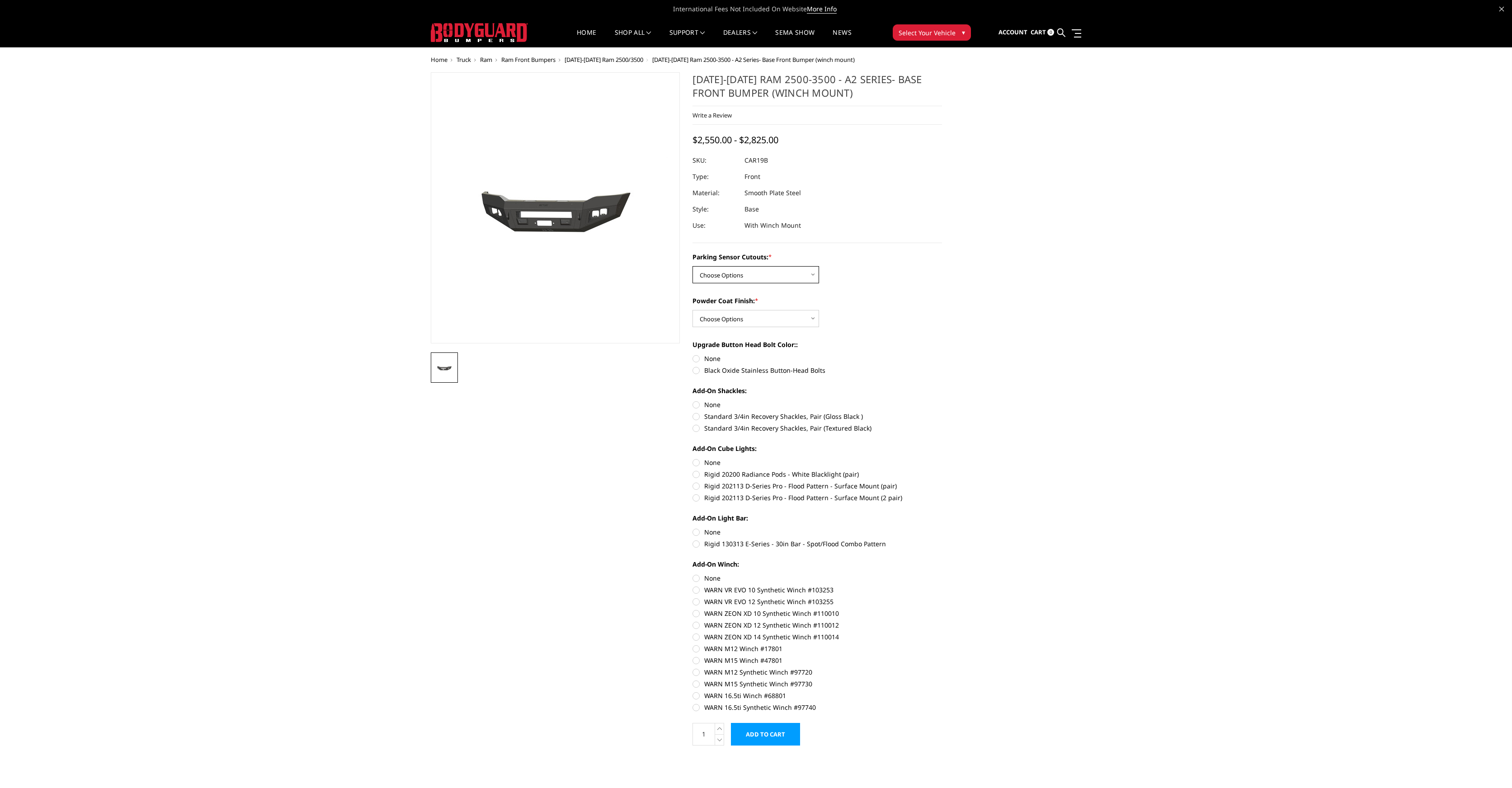
click at [743, 273] on select "Choose Options No - Without Parking Sensor Cutouts Yes - With Parking Sensor Cu…" at bounding box center [756, 275] width 127 height 17
select select "2014"
click at [693, 266] on select "Choose Options No - Without Parking Sensor Cutouts Yes - With Parking Sensor Cu…" at bounding box center [756, 275] width 127 height 17
click at [787, 315] on select "Choose Options Bare Metal Textured Black Powder Coat" at bounding box center [756, 318] width 127 height 17
select select "2017"
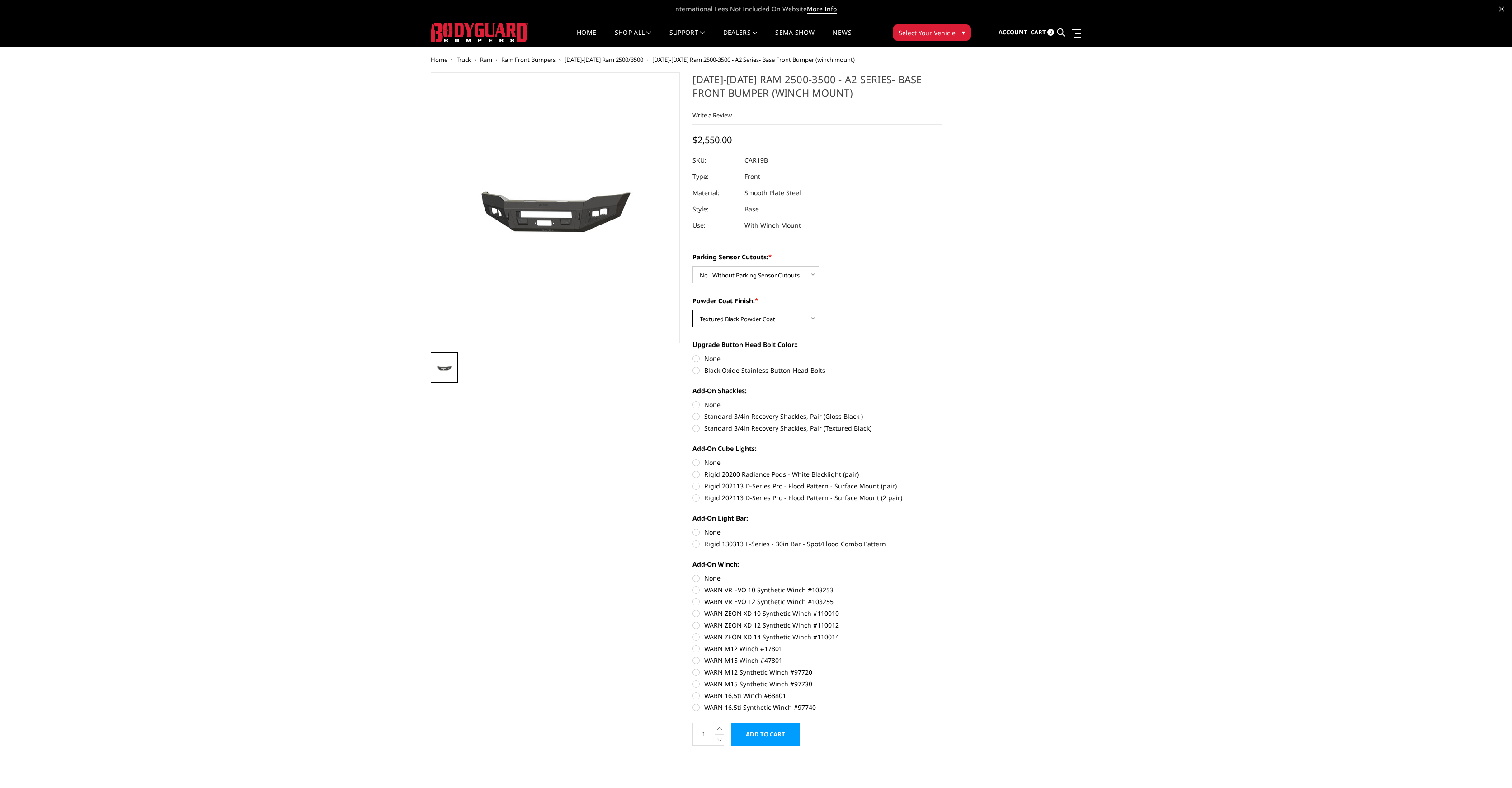
click at [693, 310] on select "Choose Options Bare Metal Textured Black Powder Coat" at bounding box center [756, 318] width 127 height 17
click at [1013, 33] on span "Account" at bounding box center [1013, 32] width 29 height 8
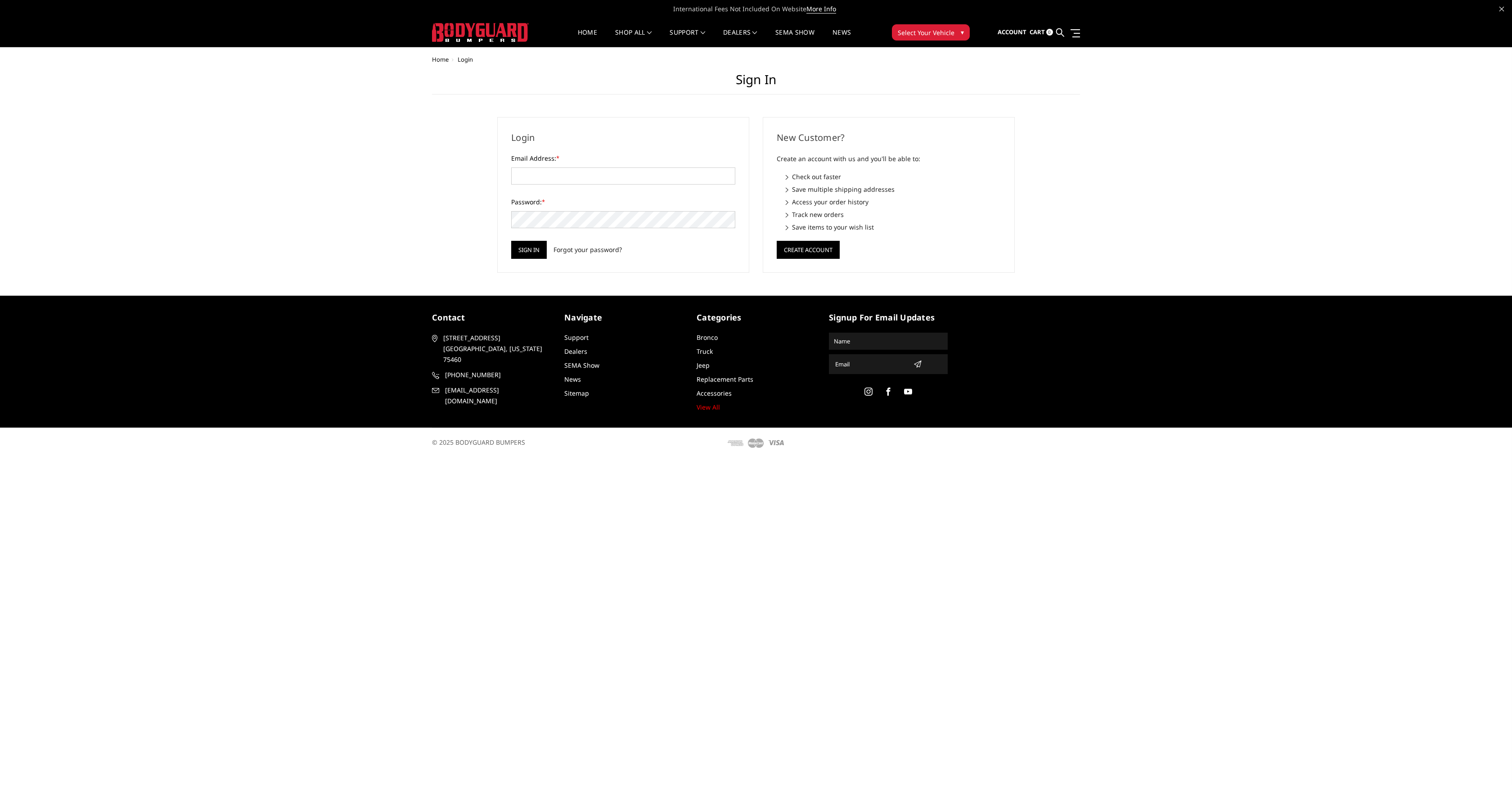
click at [531, 194] on form "Email Address: * Password: * Sign in Forgot your password?" at bounding box center [623, 205] width 224 height 105
click at [531, 176] on input "Email Address: *" at bounding box center [623, 176] width 224 height 17
